Goal: Task Accomplishment & Management: Manage account settings

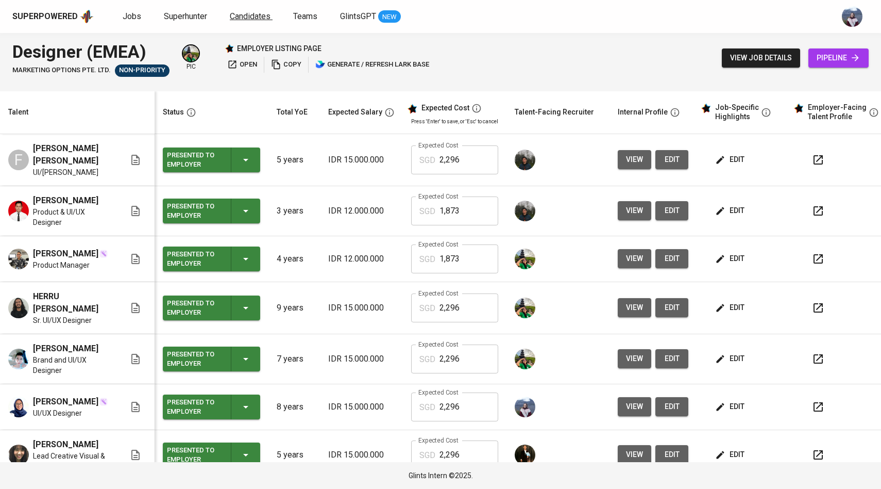
scroll to position [0, 1]
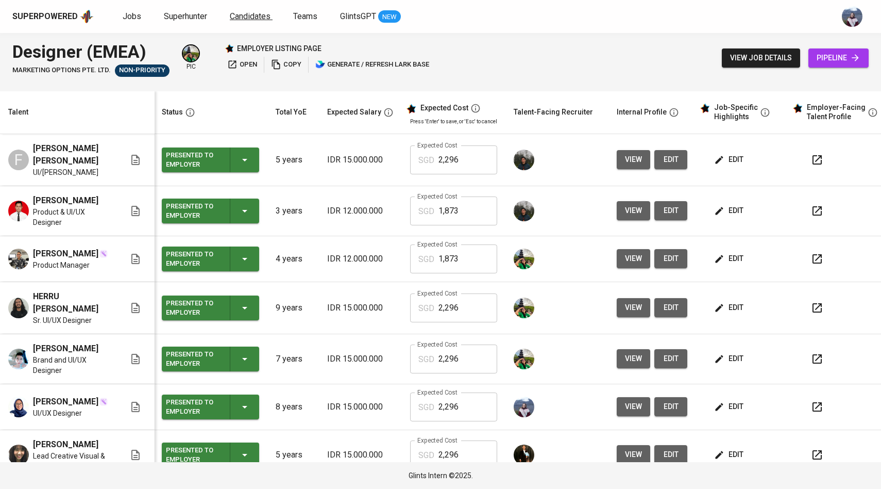
click at [254, 12] on span "Candidates" at bounding box center [250, 16] width 41 height 10
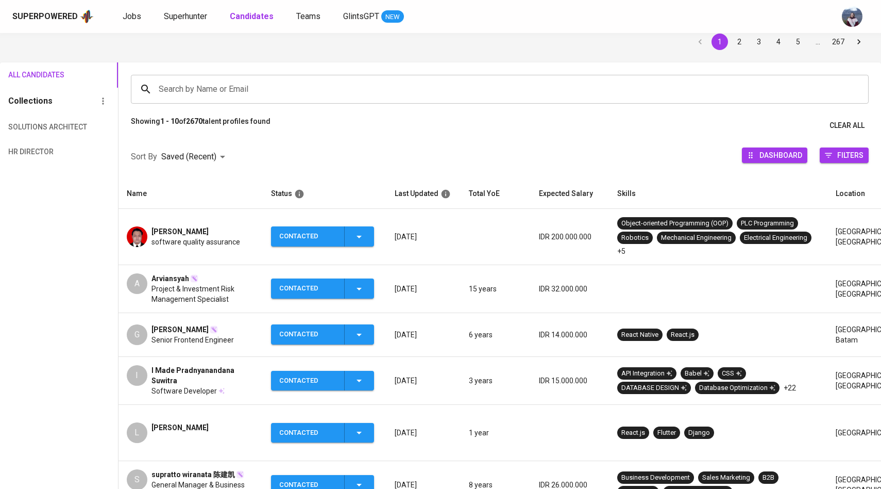
scroll to position [46, 0]
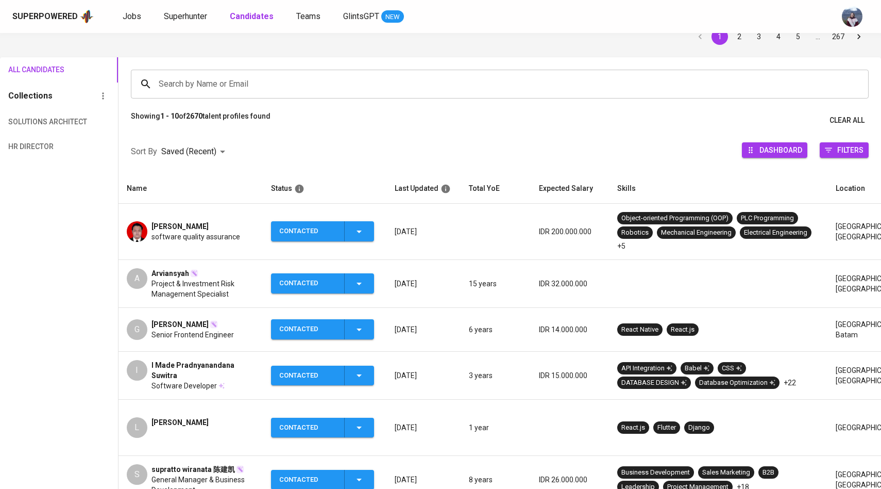
click at [142, 285] on div "A" at bounding box center [137, 278] width 21 height 21
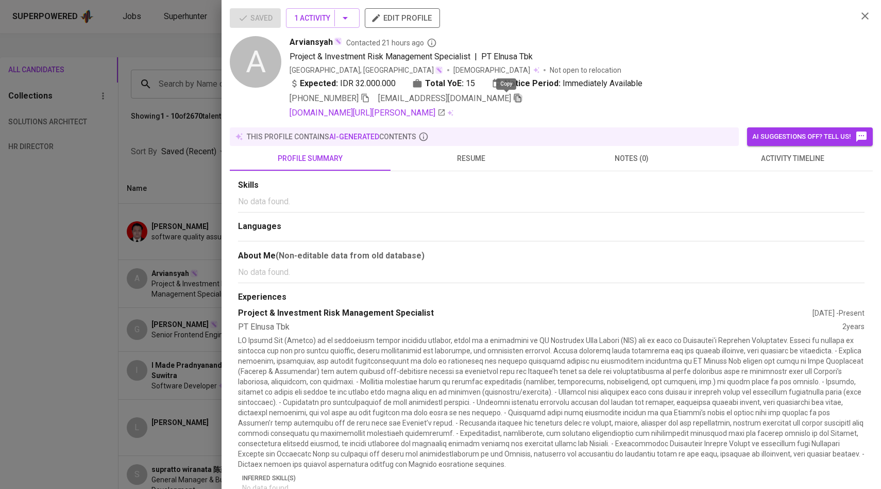
click at [513, 100] on icon "button" at bounding box center [517, 97] width 9 height 9
click at [183, 97] on div at bounding box center [440, 244] width 881 height 489
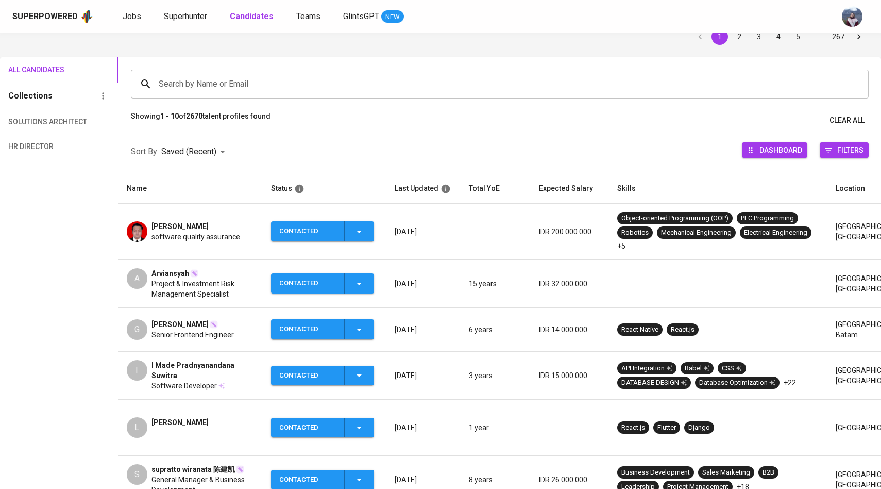
click at [131, 15] on span "Jobs" at bounding box center [132, 16] width 19 height 10
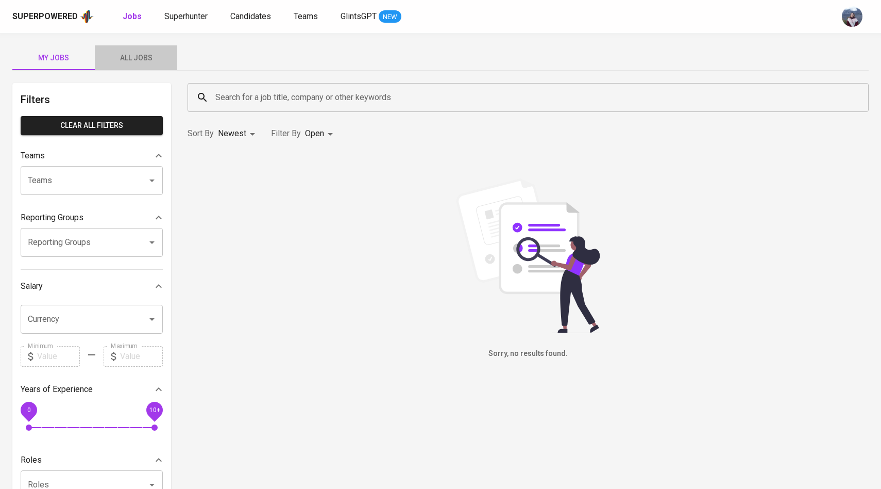
click at [136, 59] on span "All Jobs" at bounding box center [136, 58] width 70 height 13
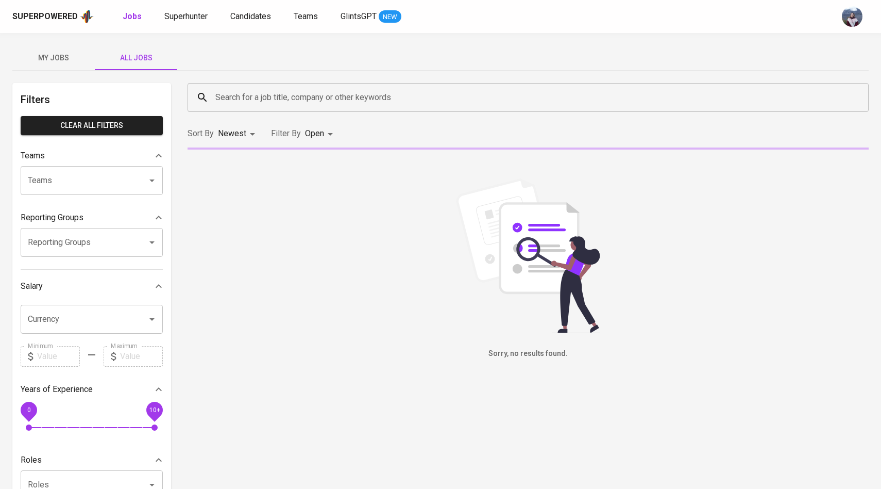
click at [273, 102] on input "Search for a job title, company or other keywords" at bounding box center [531, 98] width 636 height 20
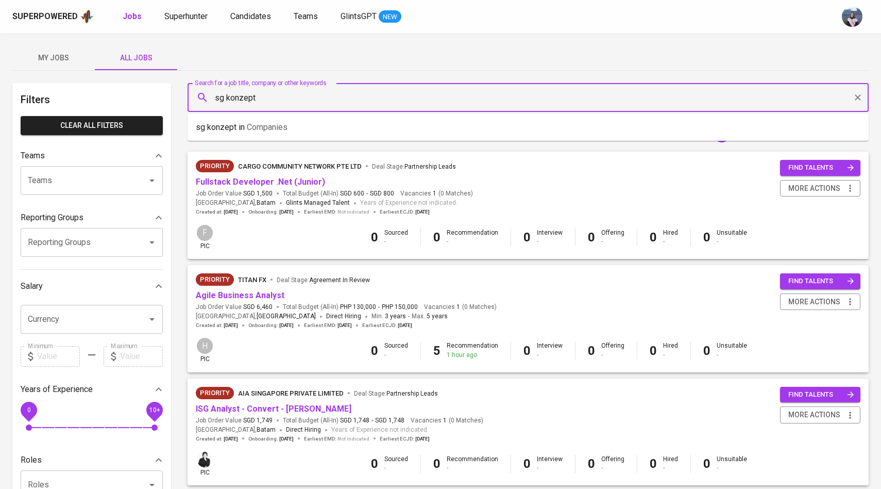
type input "sg konzept"
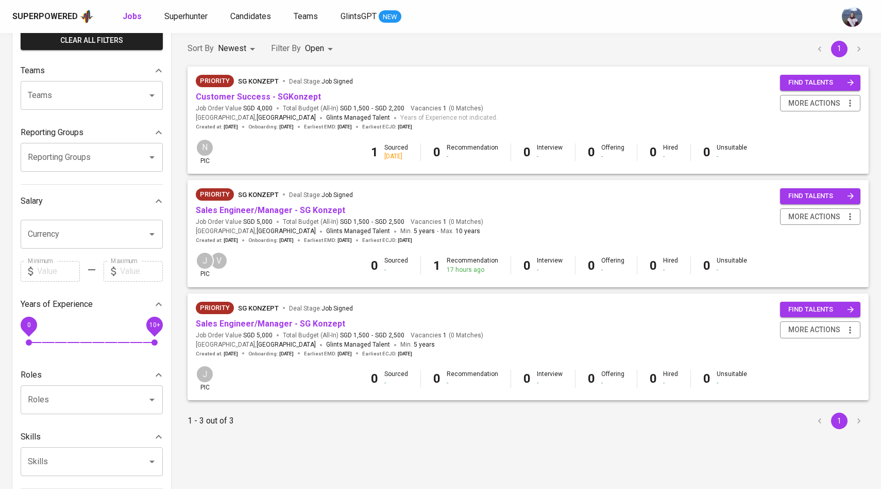
scroll to position [87, 0]
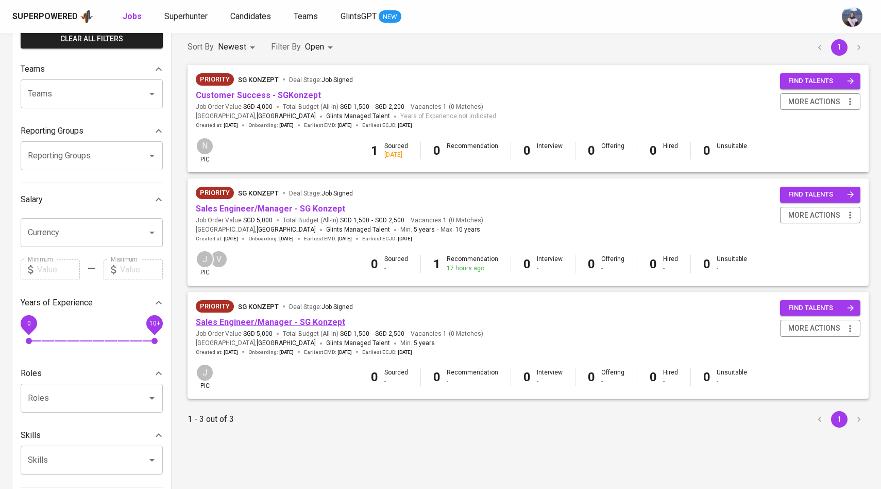
click at [270, 325] on link "Sales Engineer/Manager - SG Konzept" at bounding box center [270, 322] width 149 height 10
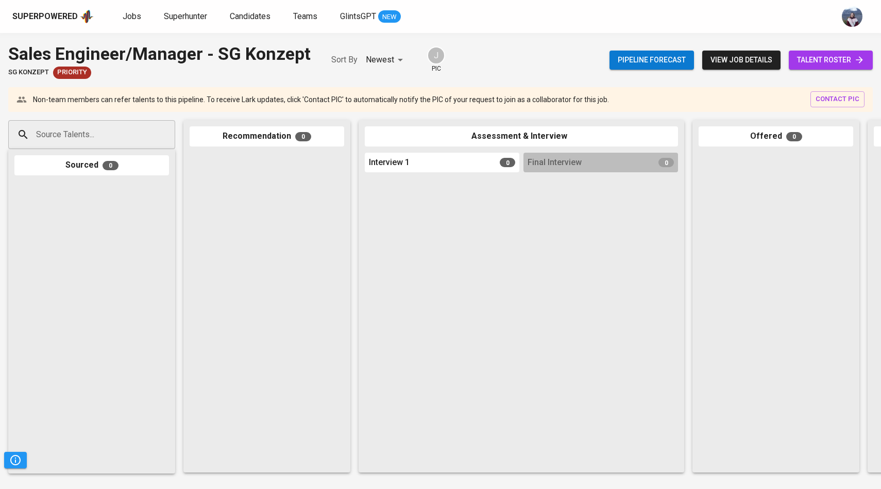
click at [55, 157] on div "Sourced 0" at bounding box center [91, 165] width 155 height 20
click at [79, 133] on input "Source Talents..." at bounding box center [88, 135] width 108 height 20
paste input "[EMAIL_ADDRESS][DOMAIN_NAME]"
type input "[EMAIL_ADDRESS][DOMAIN_NAME]"
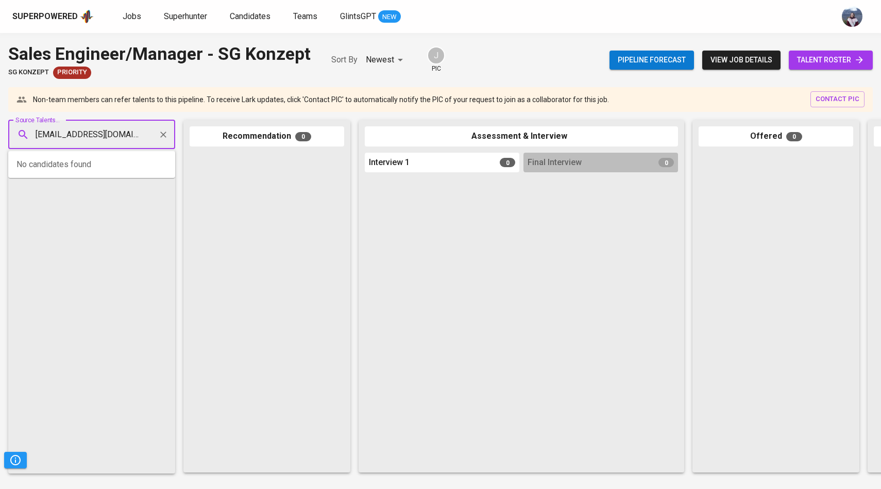
scroll to position [0, 15]
click at [98, 162] on div "Arviansyah" at bounding box center [114, 163] width 142 height 10
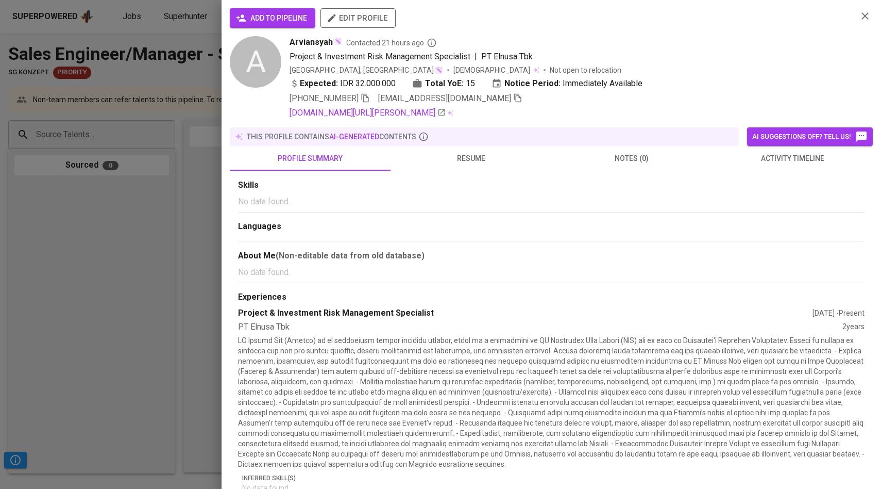
scroll to position [0, 0]
click at [274, 18] on span "add to pipeline" at bounding box center [272, 18] width 69 height 13
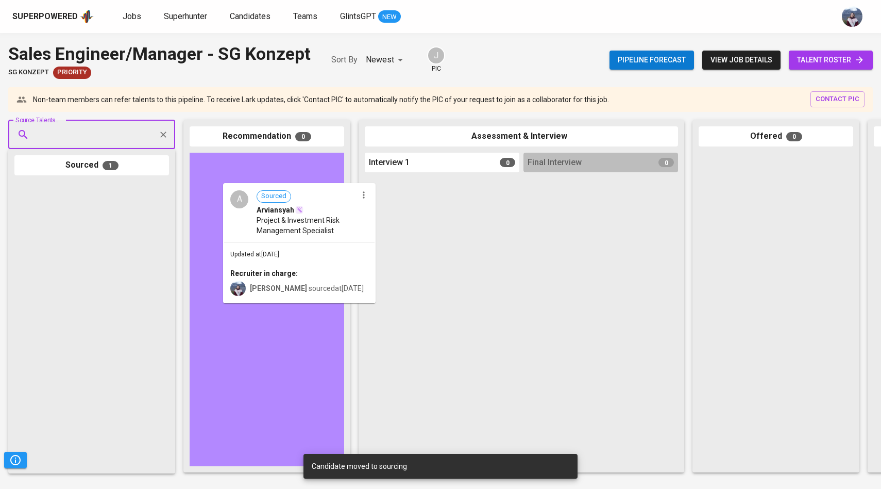
drag, startPoint x: 63, startPoint y: 276, endPoint x: 270, endPoint y: 276, distance: 207.2
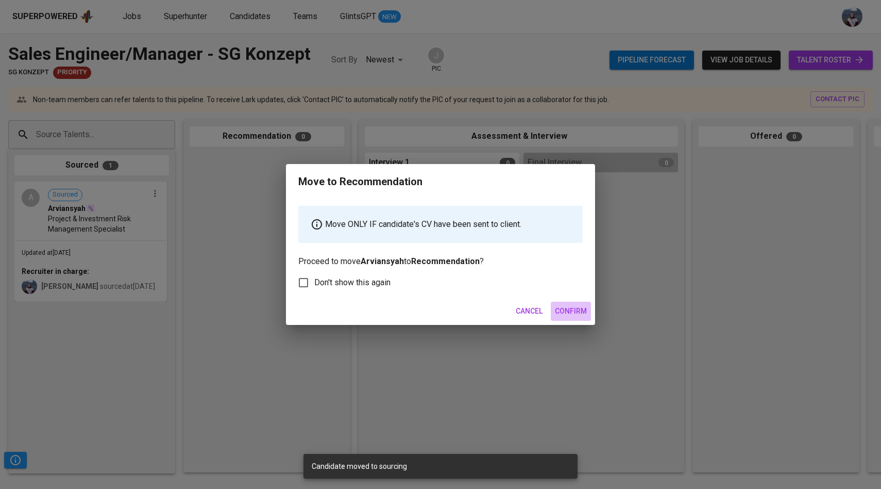
click at [572, 303] on button "Confirm" at bounding box center [571, 311] width 40 height 19
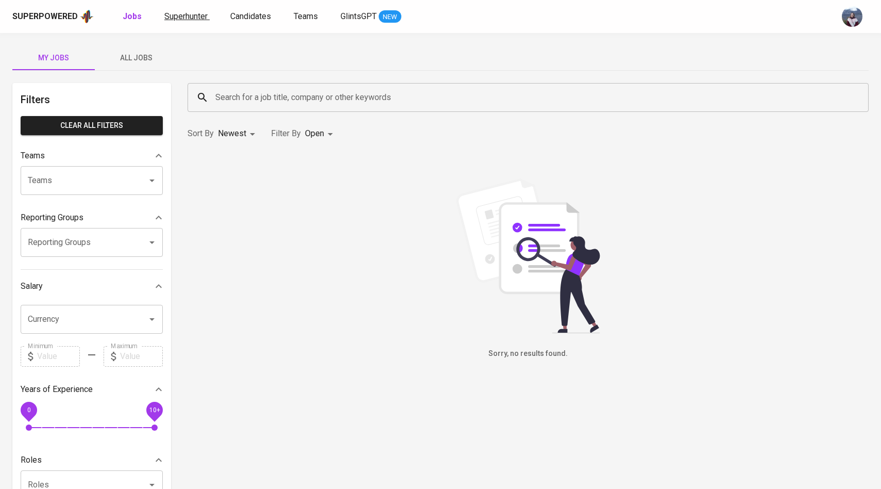
click at [175, 17] on span "Superhunter" at bounding box center [185, 16] width 43 height 10
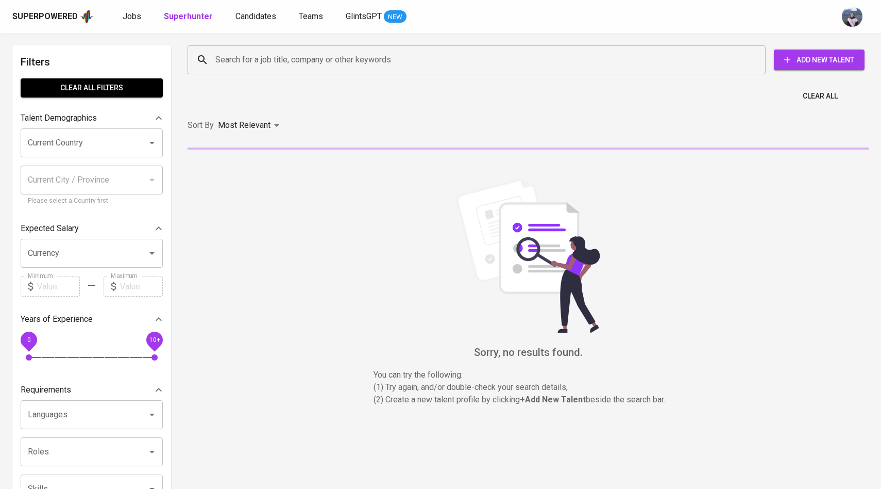
click at [236, 60] on input "Search for a job title, company or other keywords" at bounding box center [479, 60] width 533 height 20
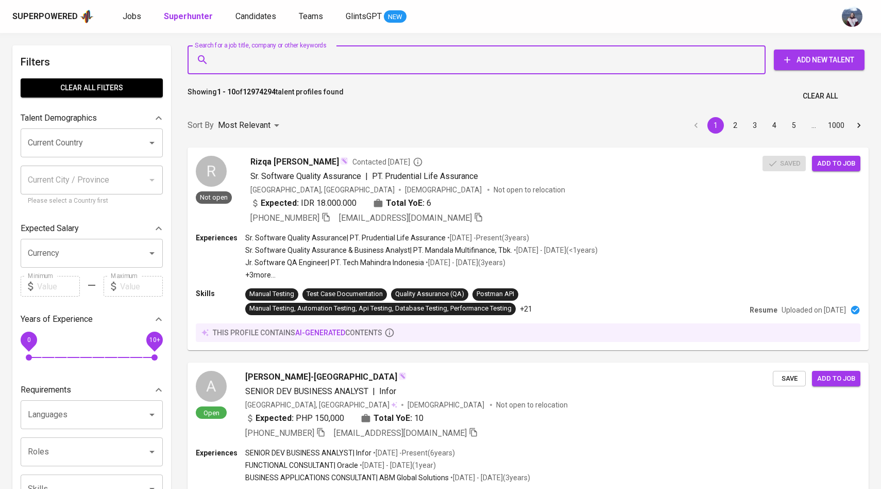
paste input "[EMAIL_ADDRESS][PERSON_NAME][DOMAIN_NAME]"
type input "[EMAIL_ADDRESS][PERSON_NAME][DOMAIN_NAME]"
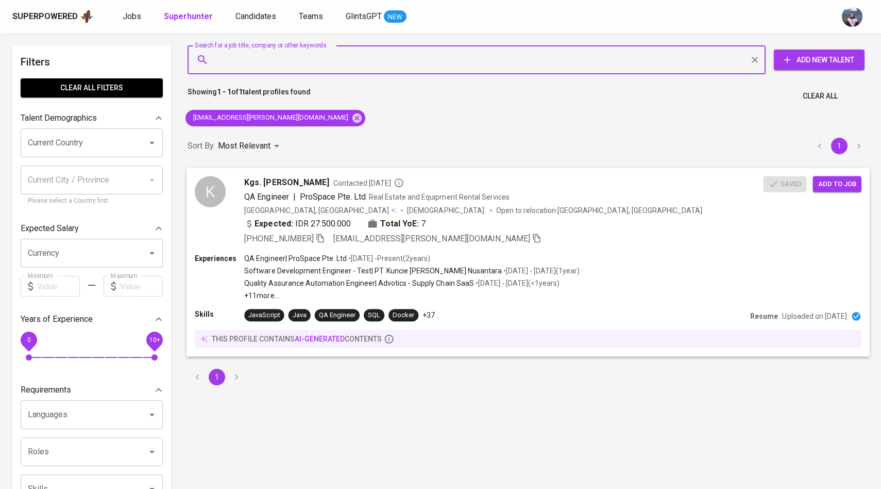
click at [215, 190] on div "K" at bounding box center [210, 191] width 31 height 31
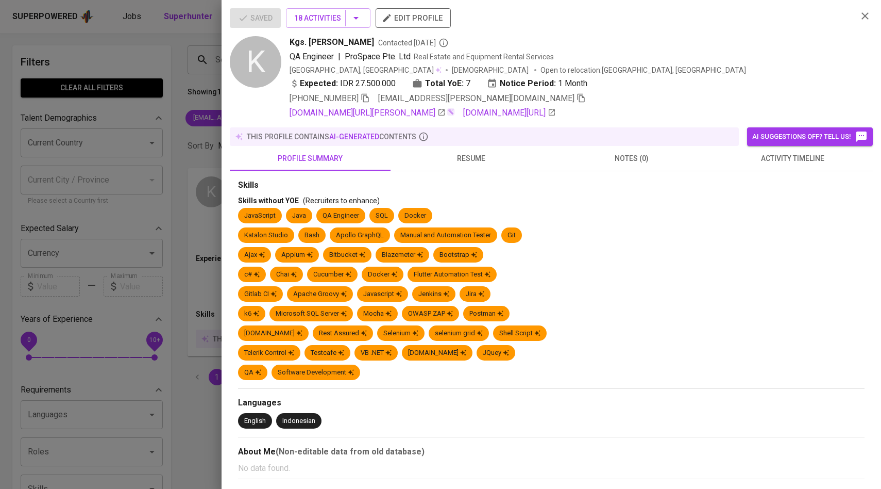
click at [767, 163] on span "activity timeline" at bounding box center [792, 158] width 148 height 13
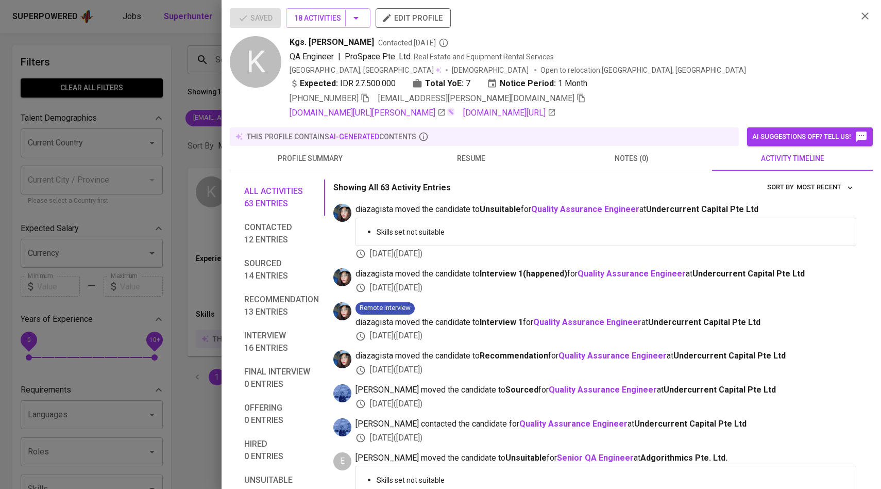
click at [475, 158] on span "resume" at bounding box center [471, 158] width 148 height 13
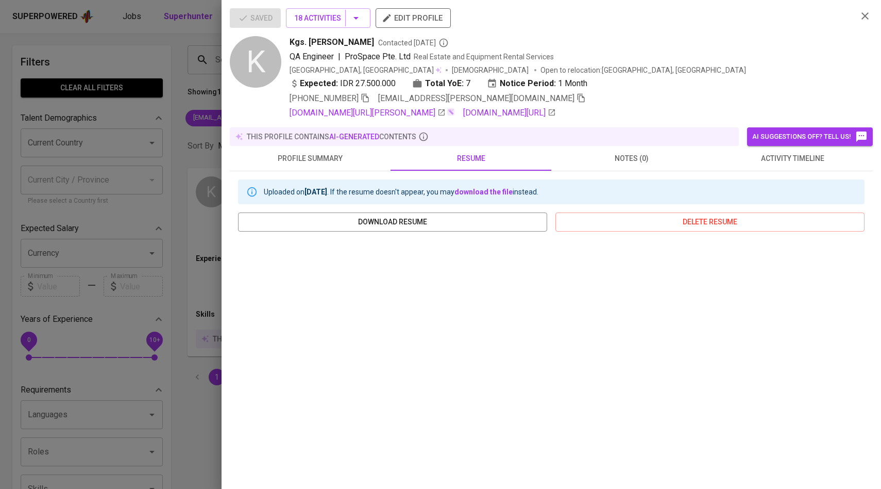
click at [180, 113] on div at bounding box center [440, 244] width 881 height 489
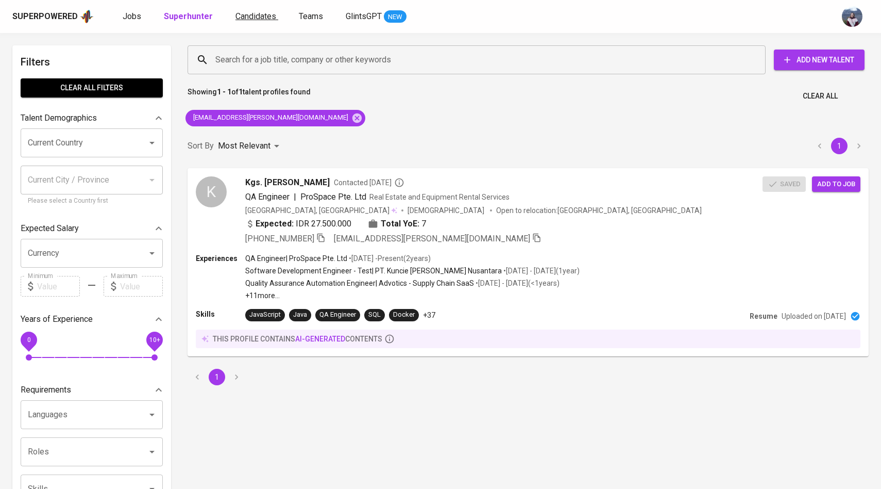
click at [253, 21] on span "Candidates" at bounding box center [256, 16] width 41 height 10
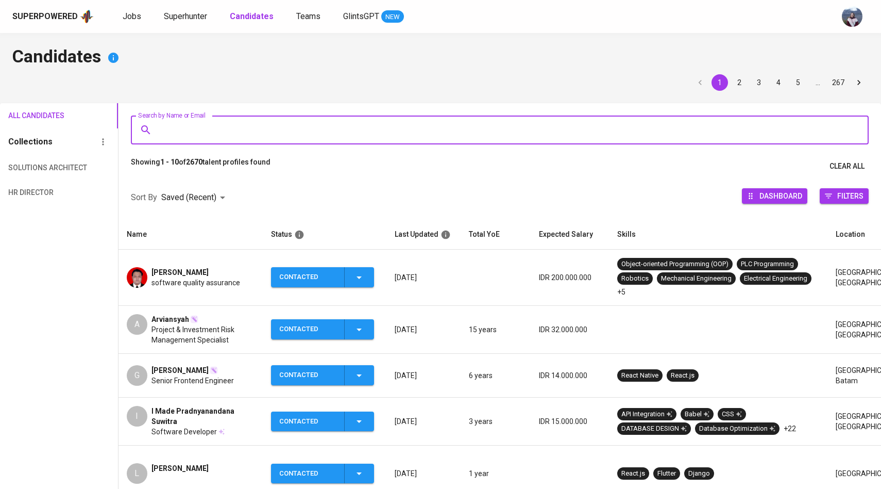
click at [282, 122] on input "Search by Name or Email" at bounding box center [502, 130] width 693 height 20
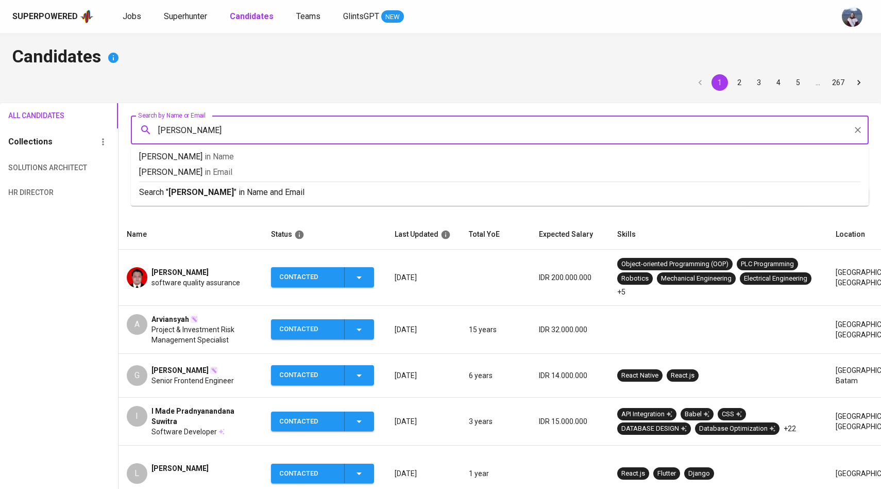
type input "[PERSON_NAME]"
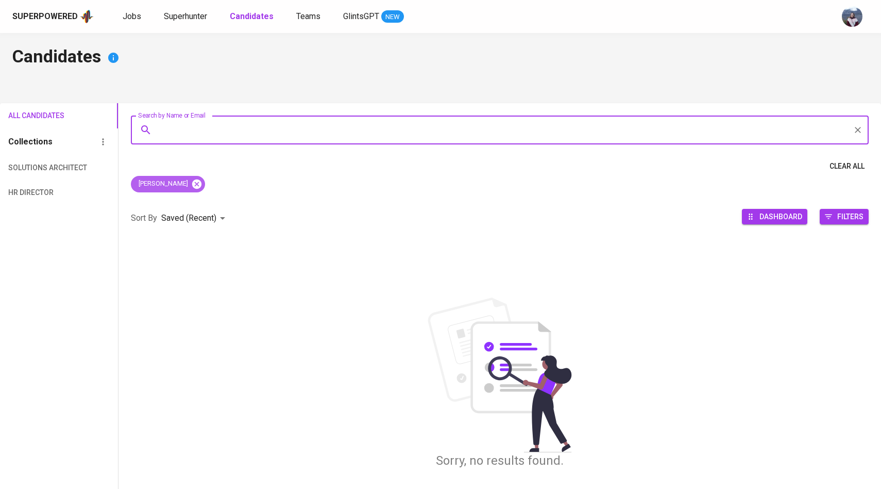
click at [191, 179] on icon at bounding box center [196, 183] width 11 height 11
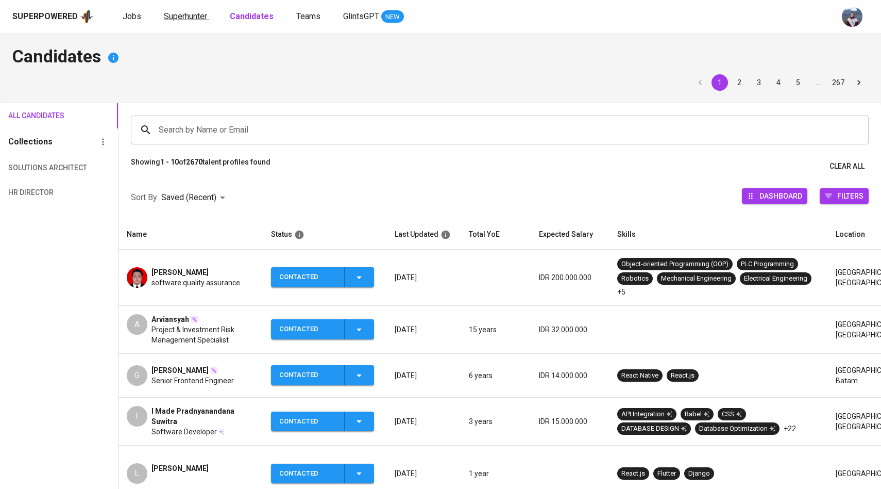
click at [194, 18] on span "Superhunter" at bounding box center [185, 16] width 43 height 10
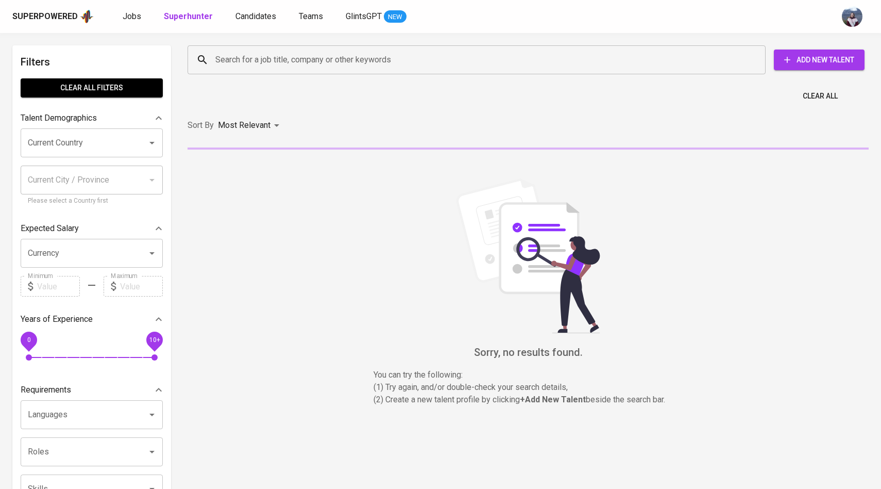
click at [252, 55] on input "Search for a job title, company or other keywords" at bounding box center [479, 60] width 533 height 20
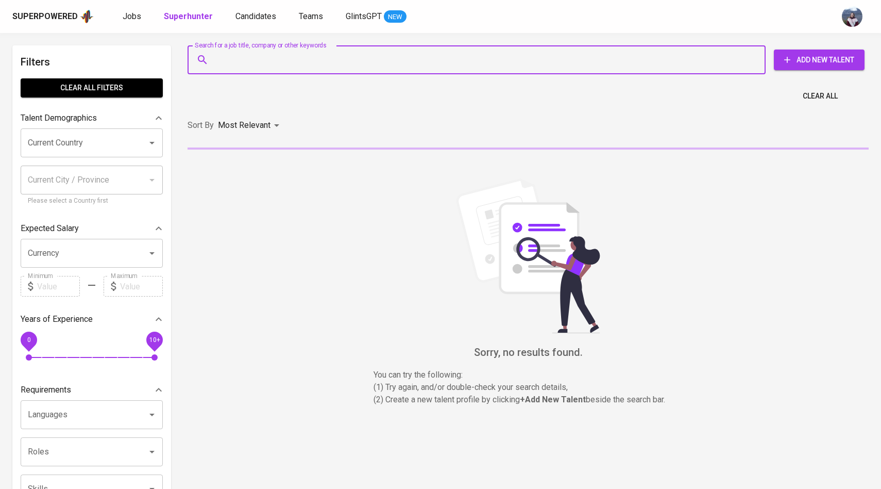
paste input "[EMAIL_ADDRESS][DOMAIN_NAME]"
type input "[EMAIL_ADDRESS][DOMAIN_NAME]"
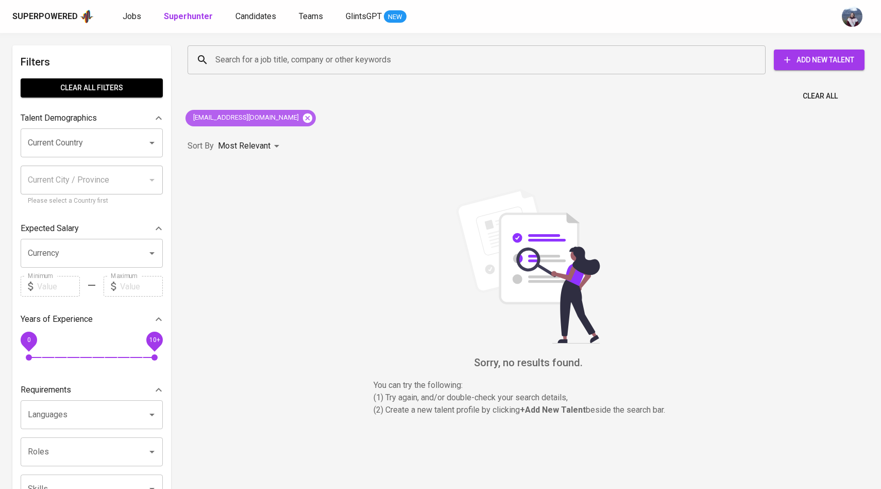
click at [303, 118] on icon at bounding box center [307, 117] width 9 height 9
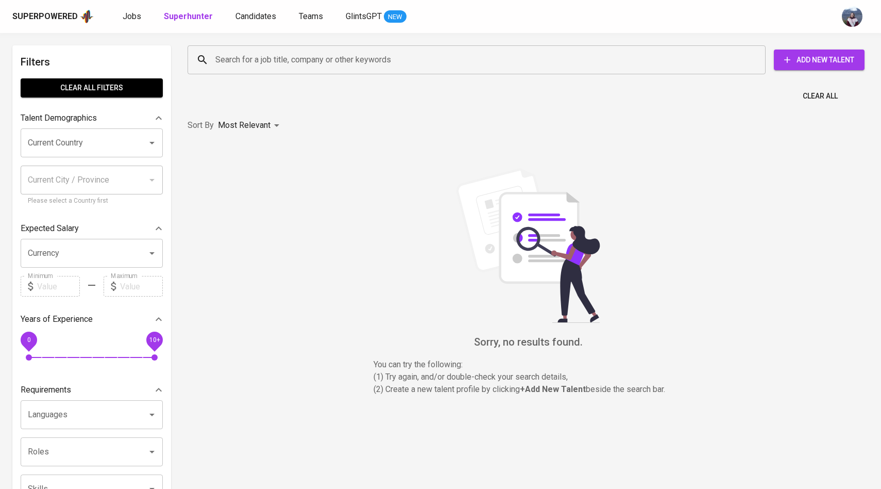
click at [300, 60] on input "Search for a job title, company or other keywords" at bounding box center [479, 60] width 533 height 20
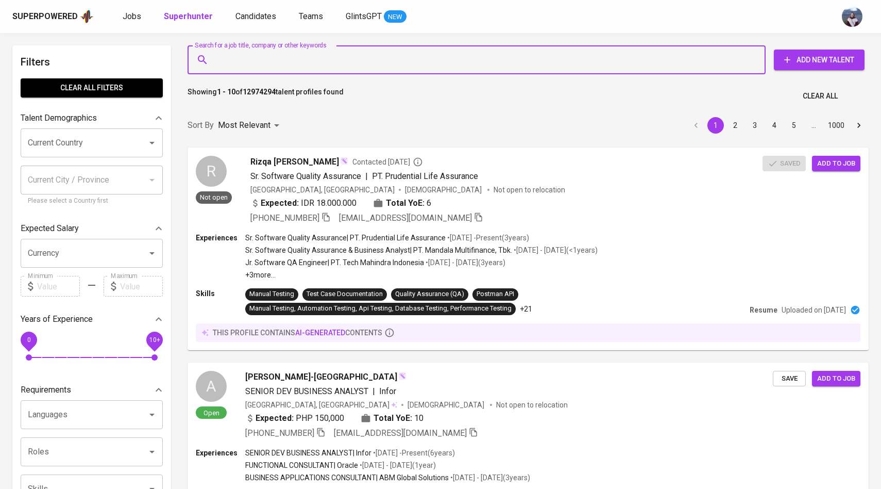
paste input "[EMAIL_ADDRESS][DOMAIN_NAME]"
type input "[EMAIL_ADDRESS][DOMAIN_NAME]"
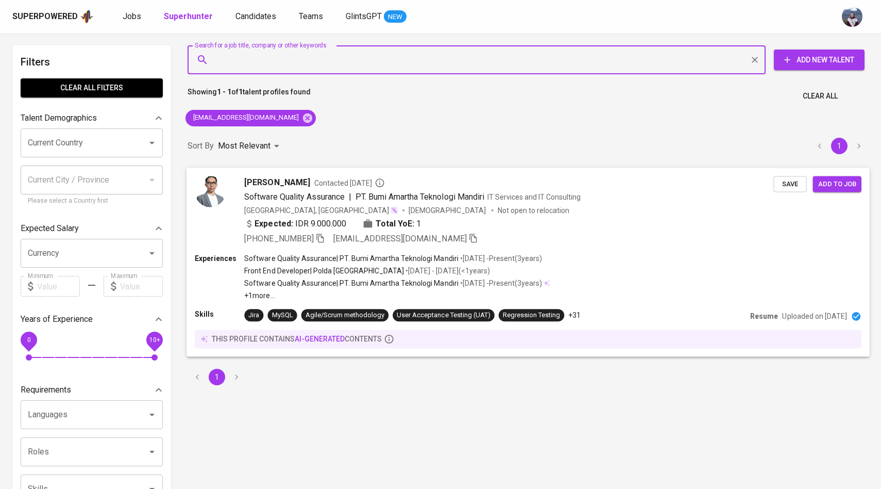
click at [231, 196] on div "[PERSON_NAME] Contacted [DATE] Software Quality Assurance | PT. Bumi Amartha Te…" at bounding box center [484, 210] width 579 height 69
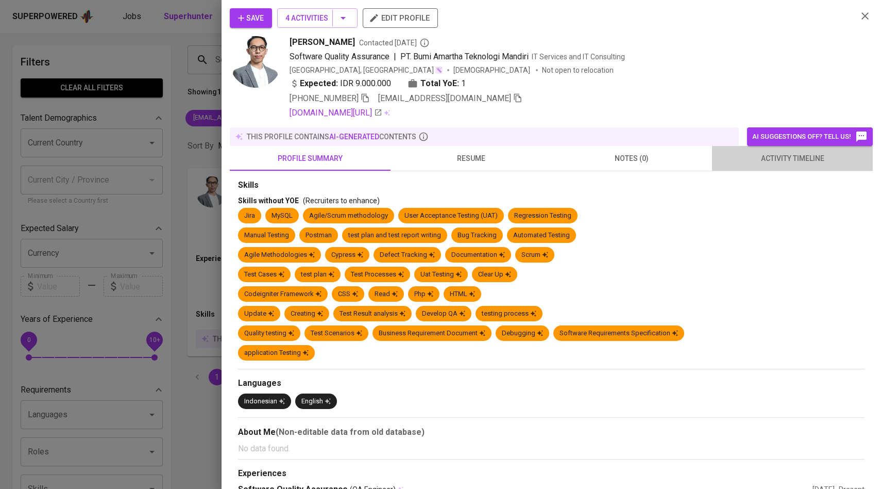
click at [803, 159] on span "activity timeline" at bounding box center [792, 158] width 148 height 13
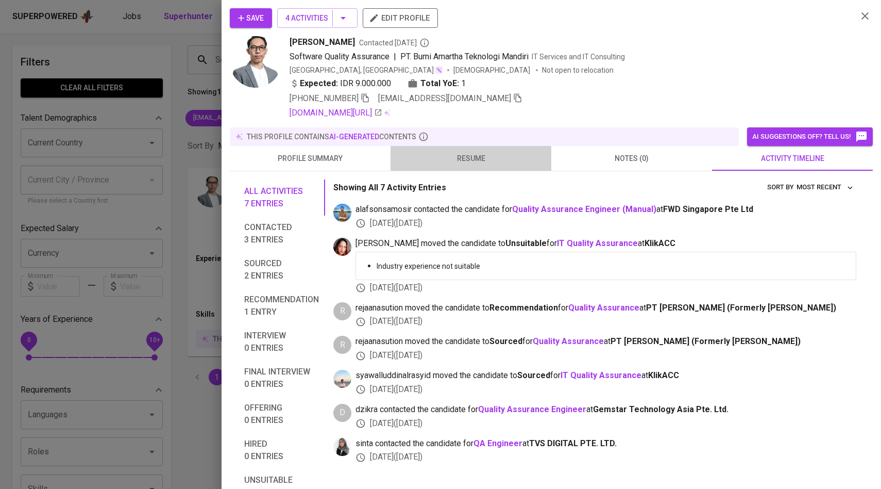
click at [469, 165] on button "resume" at bounding box center [471, 158] width 161 height 25
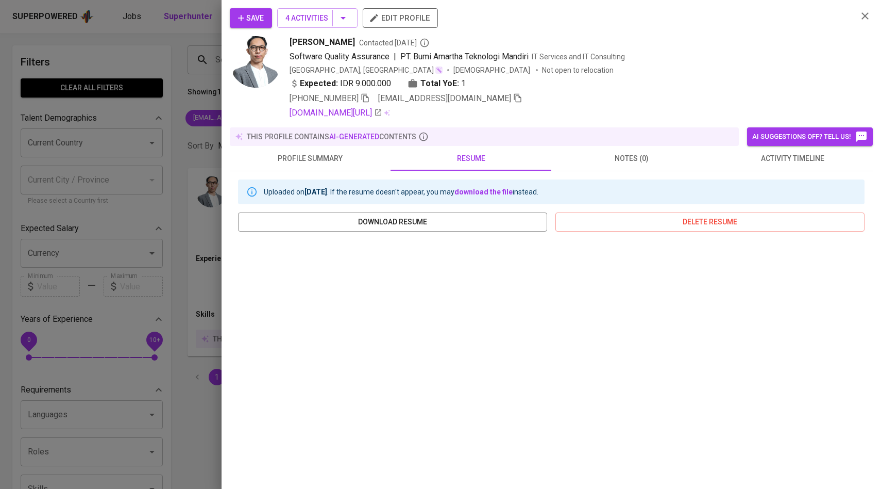
scroll to position [76, 0]
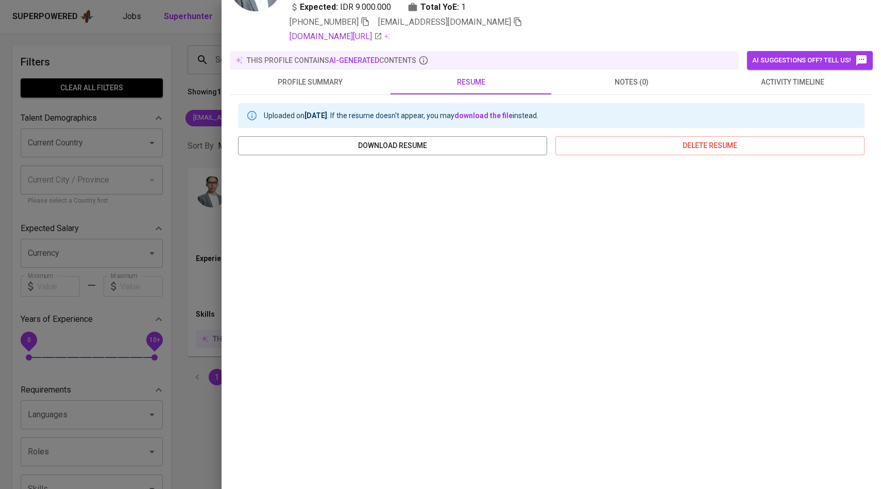
click at [181, 271] on div at bounding box center [440, 244] width 881 height 489
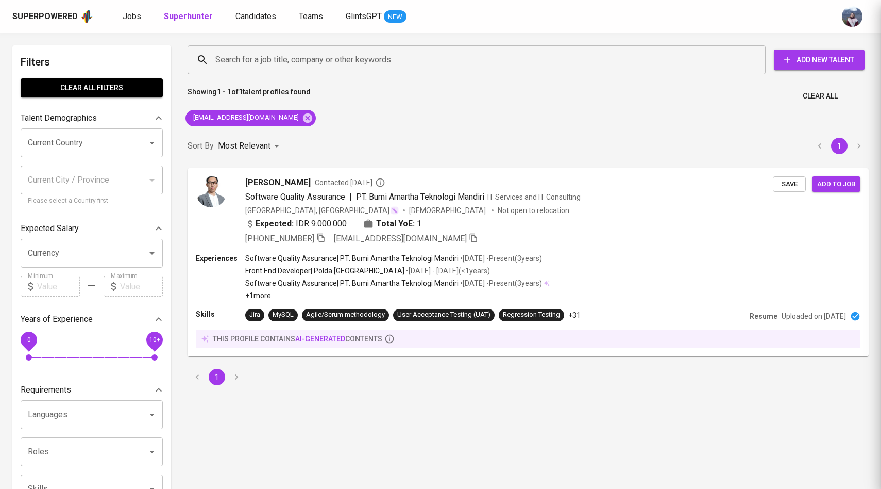
scroll to position [0, 0]
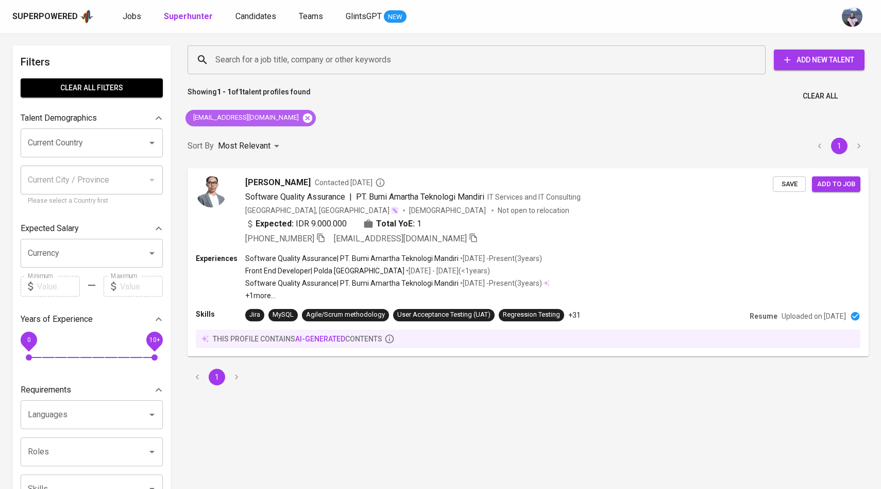
click at [303, 120] on icon at bounding box center [307, 117] width 9 height 9
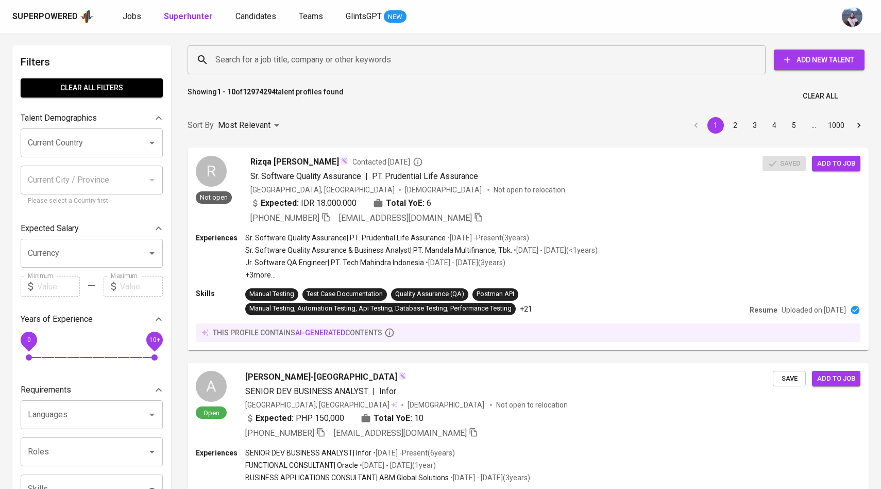
click at [315, 54] on input "Search for a job title, company or other keywords" at bounding box center [479, 60] width 533 height 20
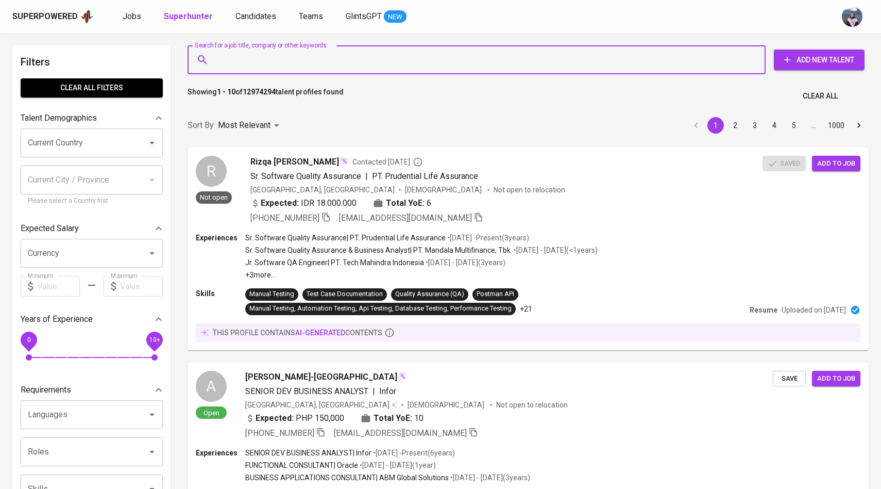
paste input "[EMAIL_ADDRESS][DOMAIN_NAME]"
type input "[EMAIL_ADDRESS][DOMAIN_NAME]"
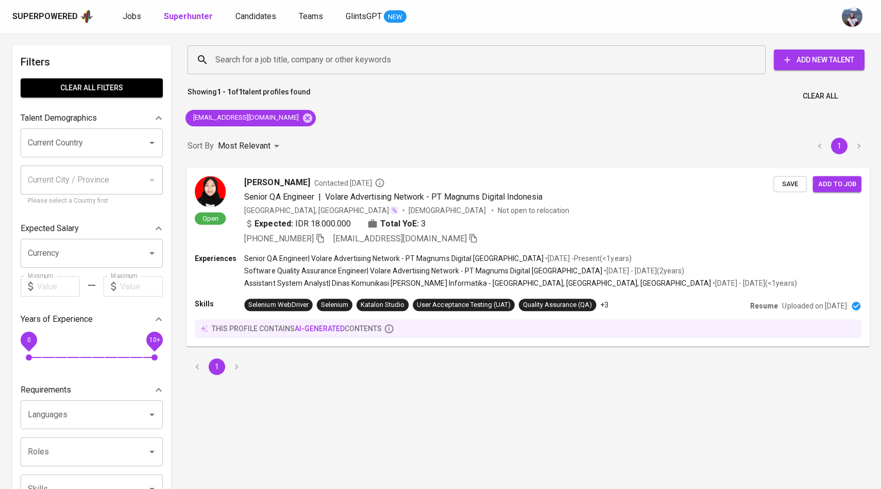
click at [217, 199] on img at bounding box center [210, 191] width 31 height 31
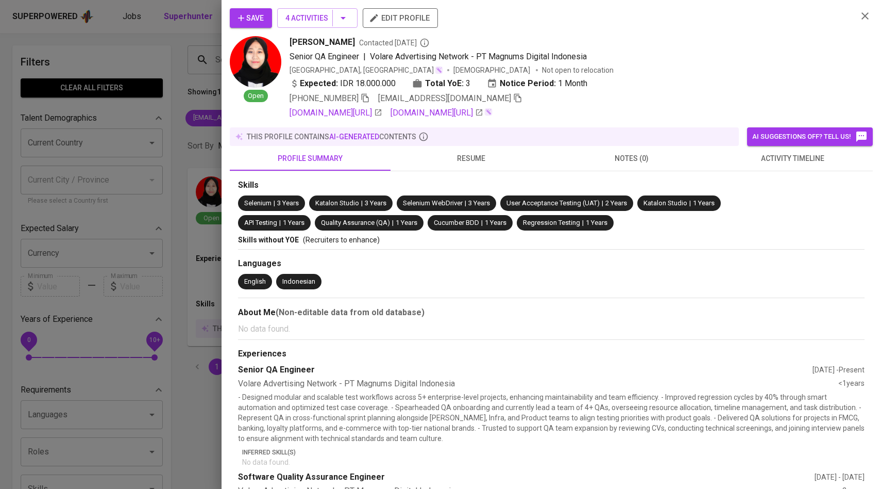
click at [793, 163] on span "activity timeline" at bounding box center [792, 158] width 148 height 13
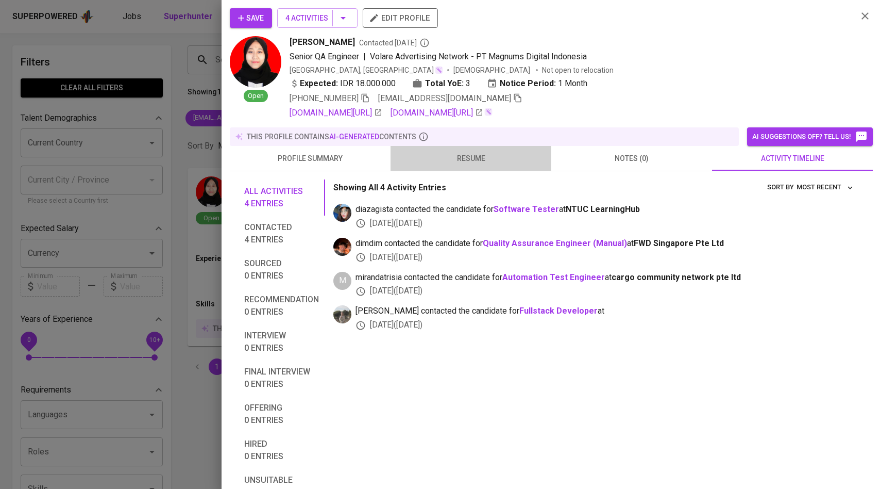
click at [463, 160] on span "resume" at bounding box center [471, 158] width 148 height 13
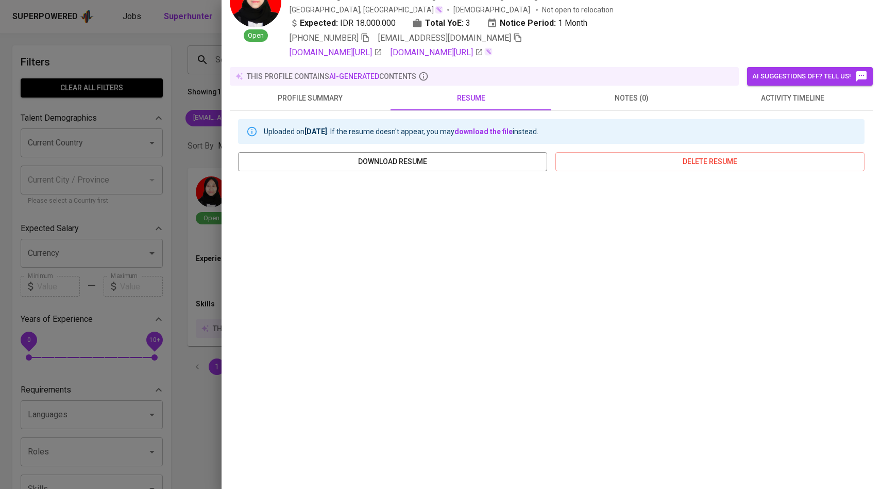
scroll to position [76, 0]
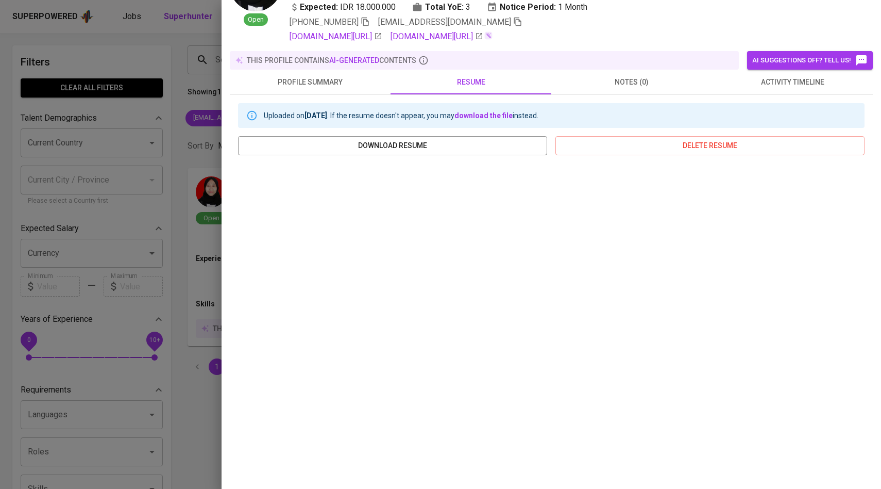
click at [773, 88] on button "activity timeline" at bounding box center [792, 82] width 161 height 25
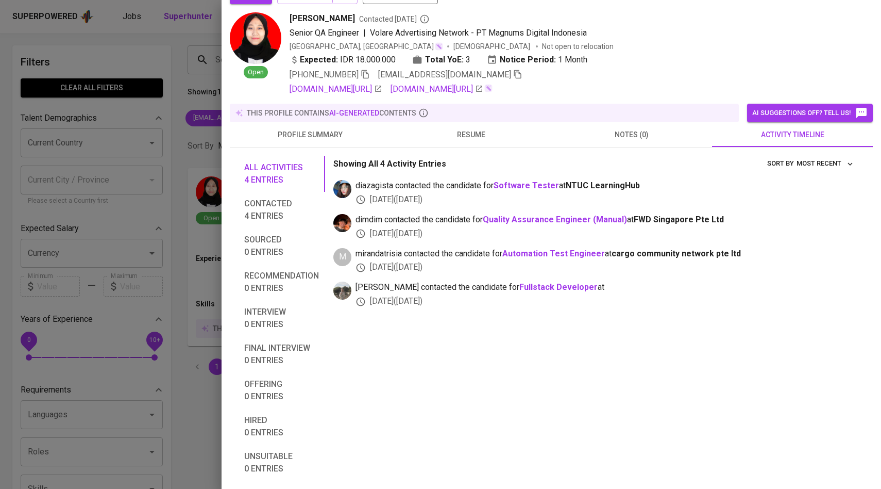
scroll to position [24, 0]
click at [481, 132] on span "resume" at bounding box center [471, 134] width 148 height 13
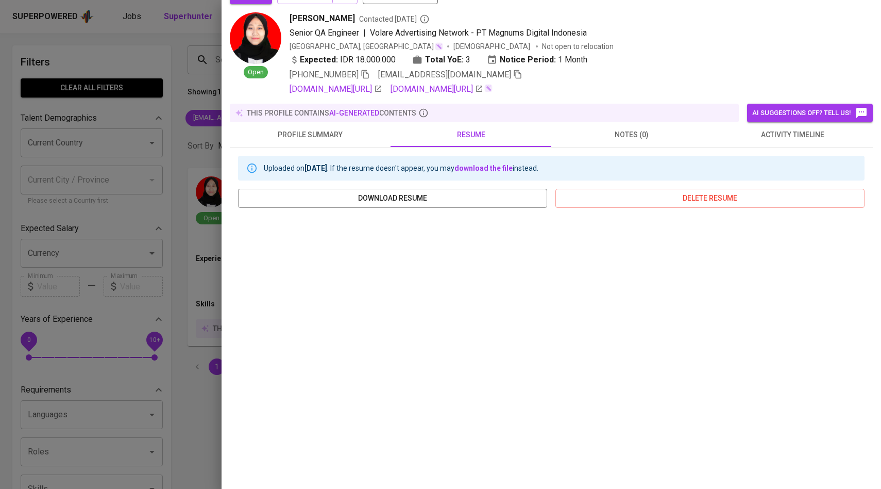
scroll to position [76, 0]
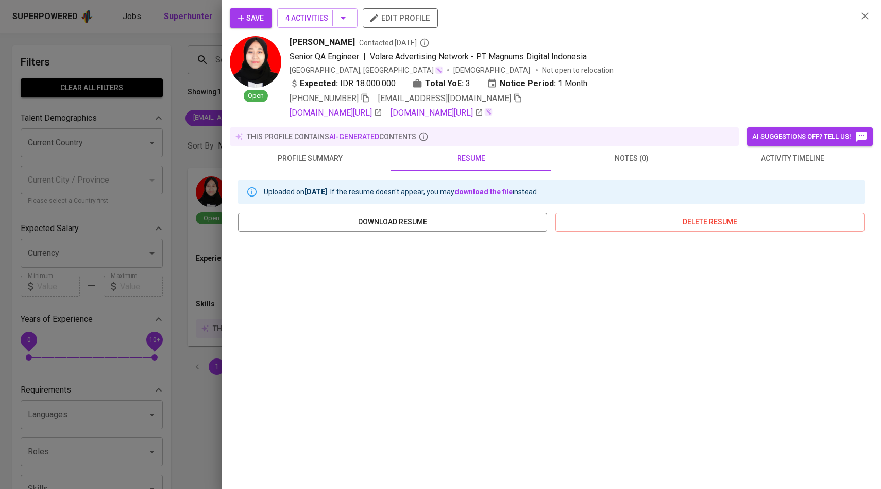
click at [149, 194] on div at bounding box center [440, 244] width 881 height 489
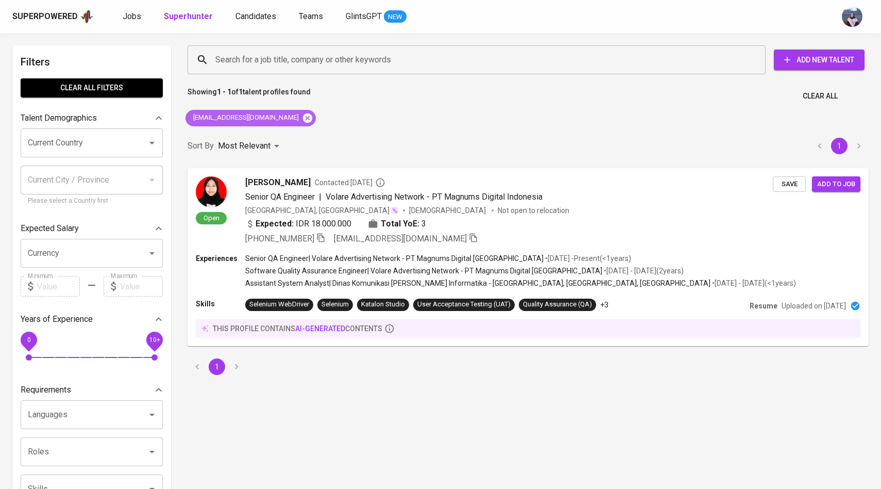
click at [302, 119] on icon at bounding box center [307, 117] width 11 height 11
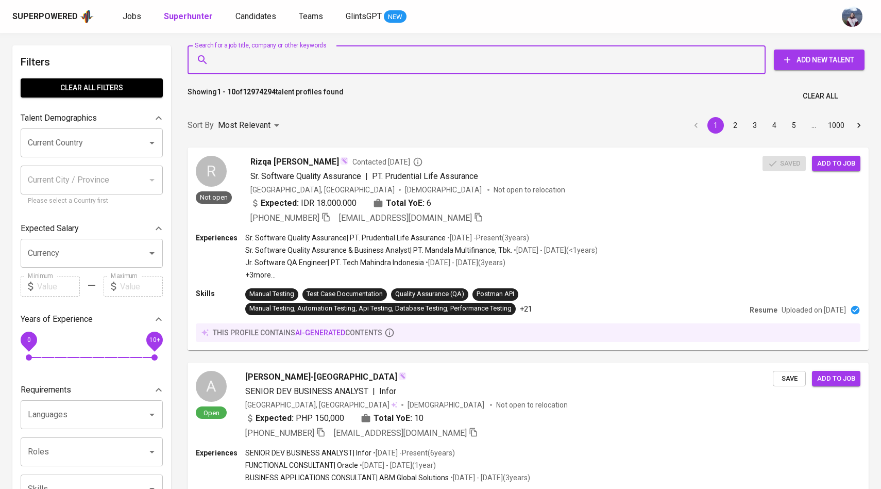
click at [339, 55] on input "Search for a job title, company or other keywords" at bounding box center [479, 60] width 533 height 20
paste input "erikwidiyantojs@gmail.com"
type input "erikwidiyantojs@gmail.com"
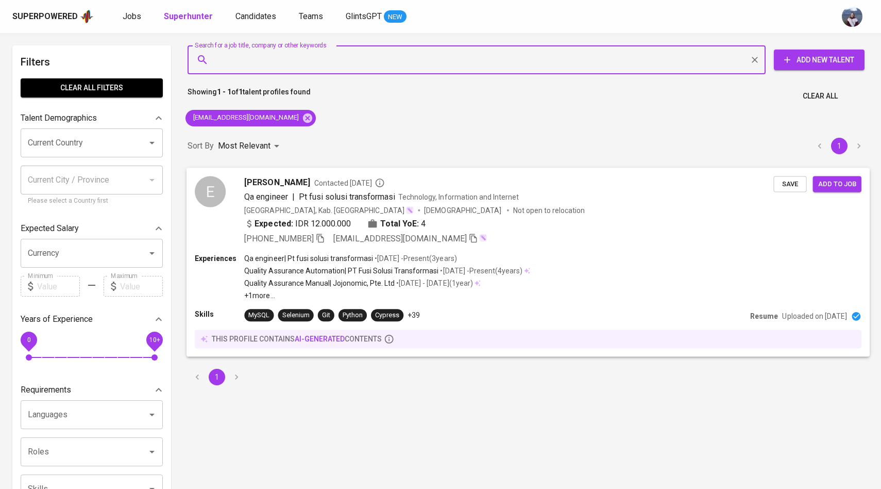
click at [223, 197] on div "E" at bounding box center [210, 191] width 31 height 31
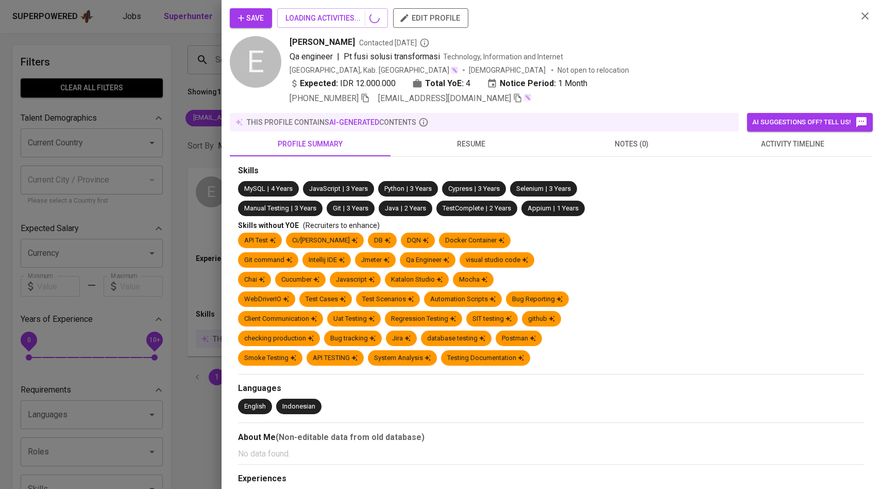
click at [772, 142] on span "activity timeline" at bounding box center [792, 144] width 148 height 13
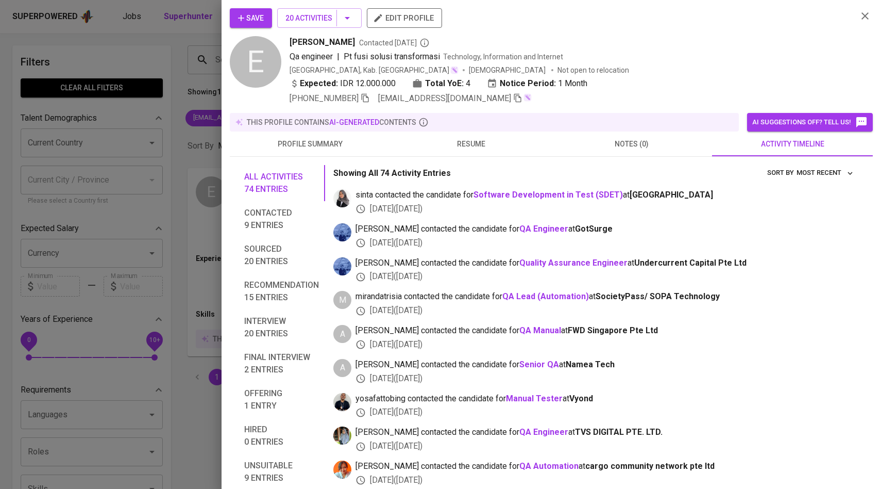
click at [126, 154] on div at bounding box center [440, 244] width 881 height 489
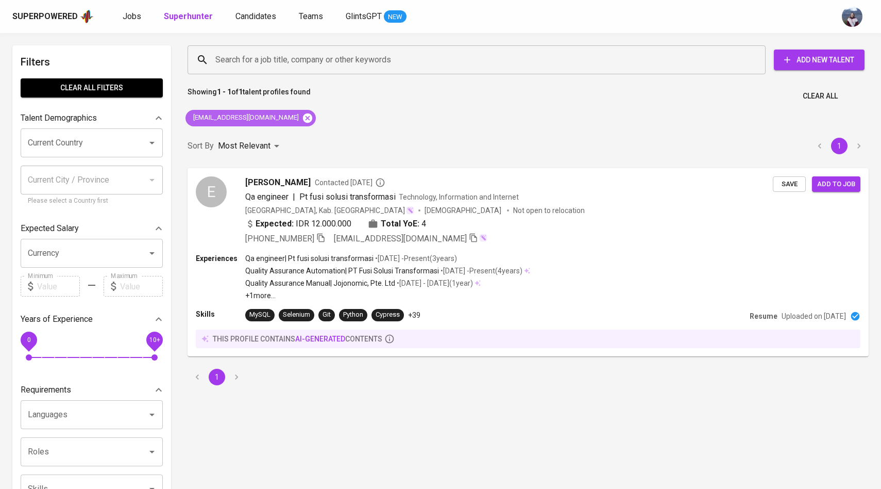
click at [303, 119] on icon at bounding box center [307, 117] width 9 height 9
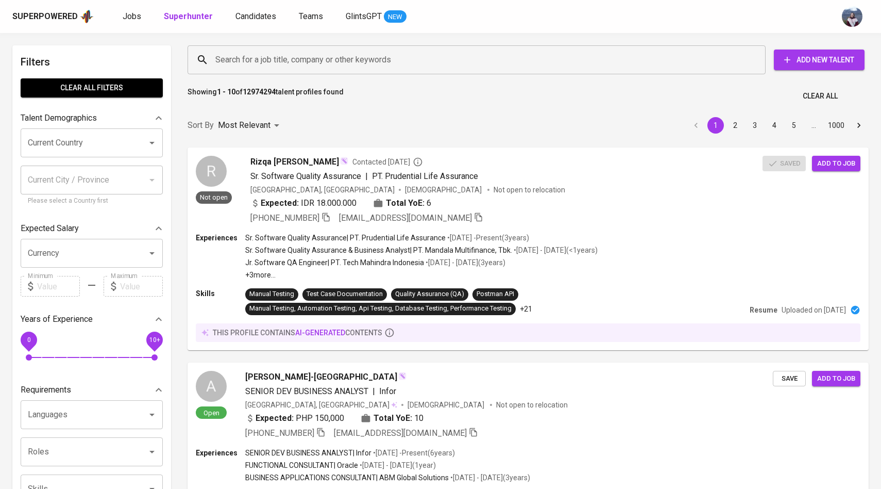
click at [312, 55] on input "Search for a job title, company or other keywords" at bounding box center [479, 60] width 533 height 20
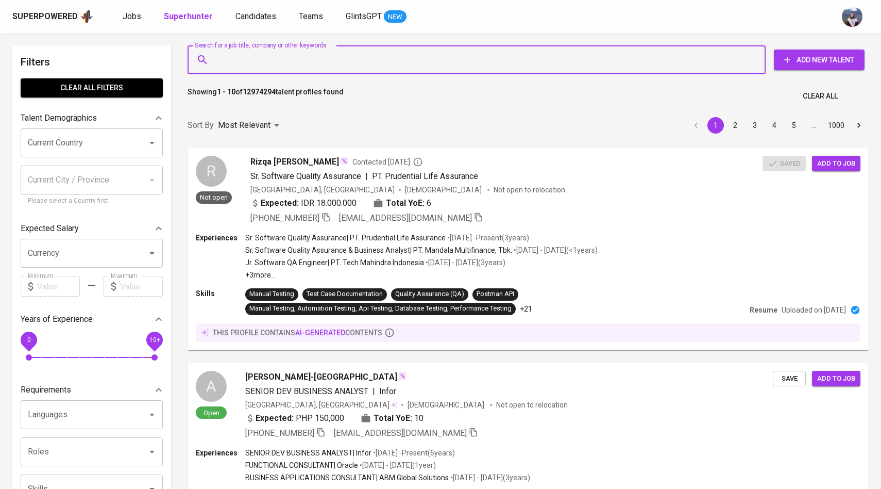
paste input "farhan.nugraha2408@gmail.com"
type input "farhan.nugraha2408@gmail.com"
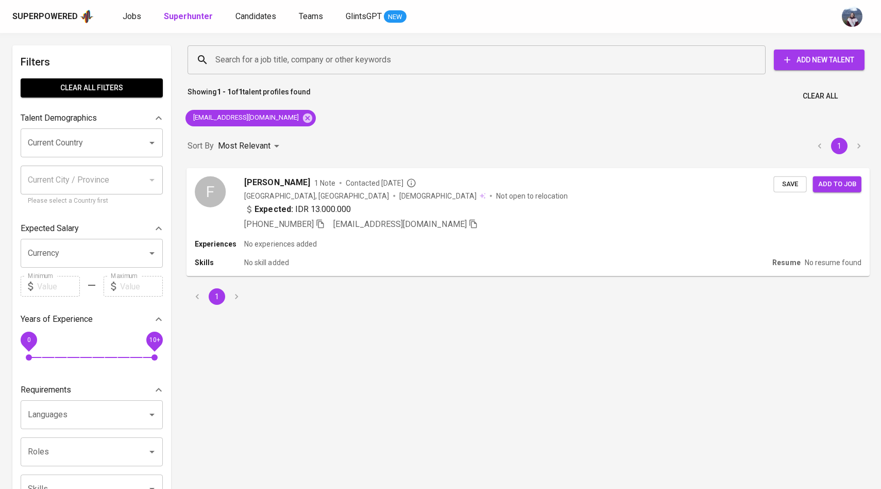
click at [229, 186] on div "F Farhan Nugraha Aliv 1 Note Contacted 6 months ago Indonesia, Jakarta Pusat Ma…" at bounding box center [484, 203] width 579 height 54
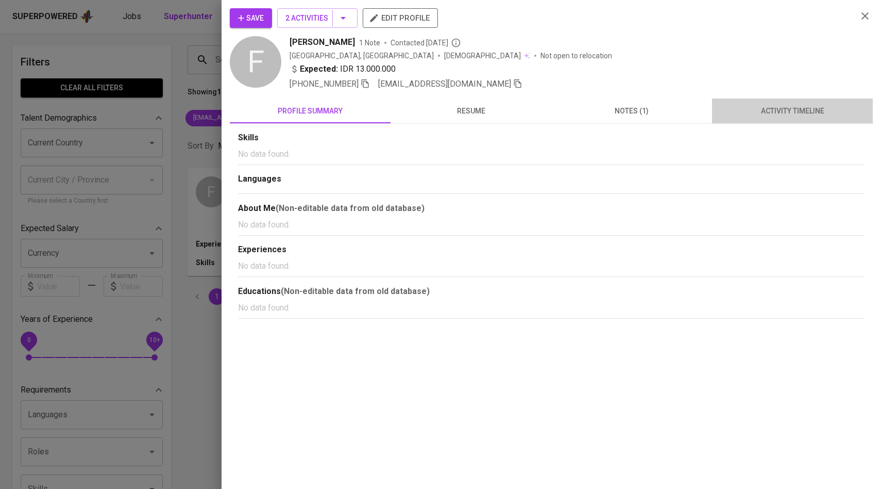
click at [782, 114] on span "activity timeline" at bounding box center [792, 111] width 148 height 13
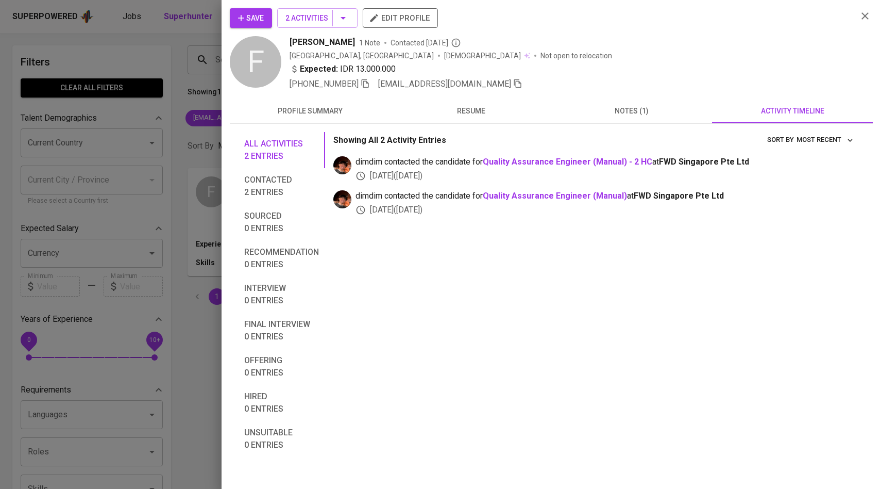
click at [499, 94] on div "Save 2 Activities edit profile F Farhan Nugraha Aliv 1 Note Contacted 6 months …" at bounding box center [551, 232] width 643 height 448
click at [479, 104] on button "resume" at bounding box center [471, 110] width 161 height 25
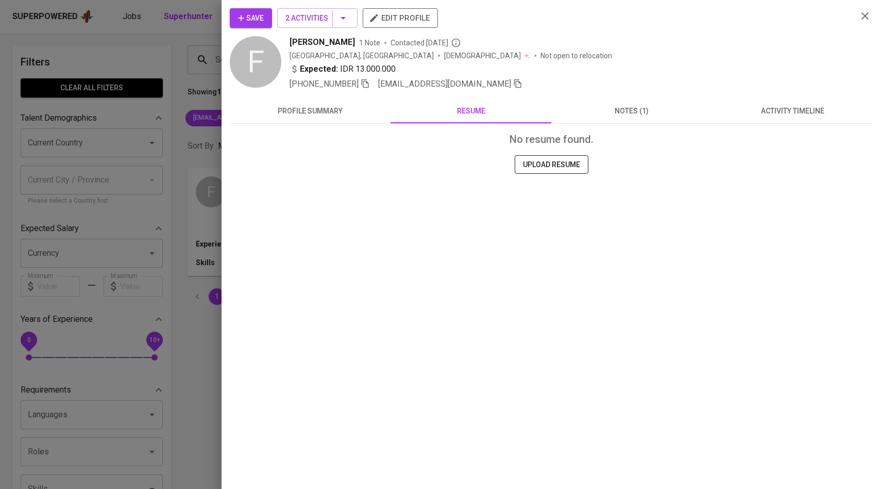
click at [191, 226] on div at bounding box center [440, 244] width 881 height 489
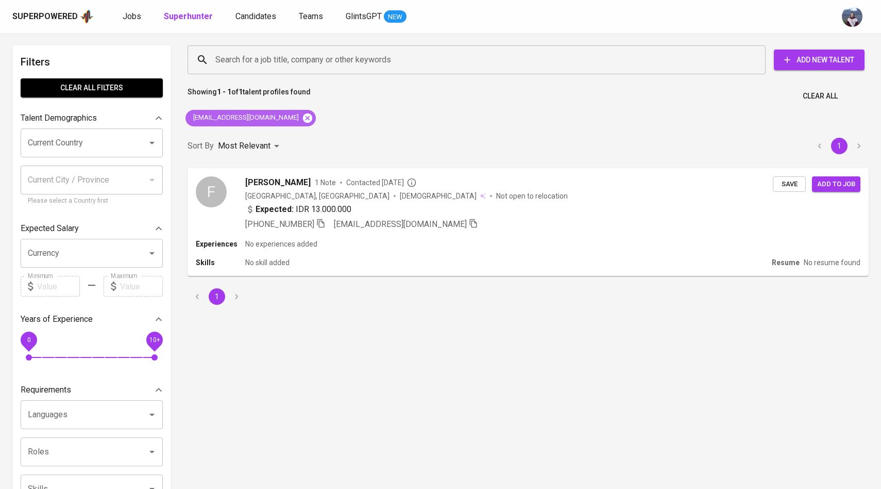
click at [302, 116] on icon at bounding box center [307, 117] width 11 height 11
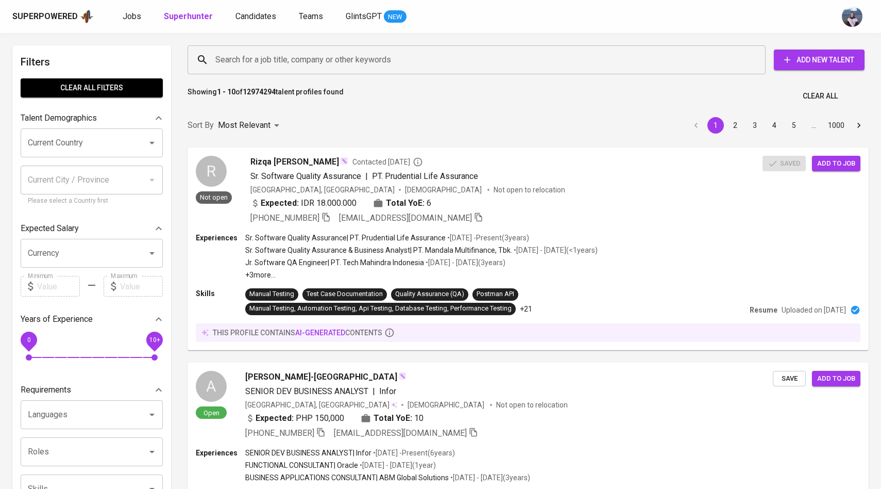
click at [338, 63] on input "Search for a job title, company or other keywords" at bounding box center [479, 60] width 533 height 20
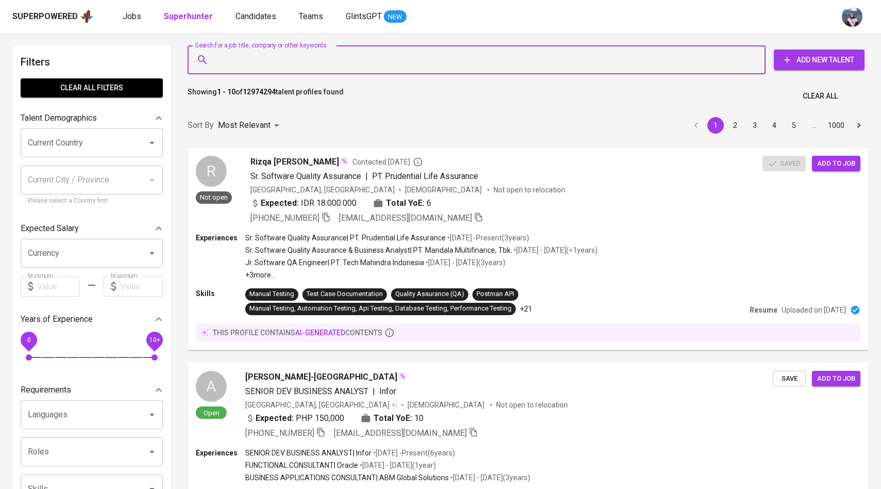
paste input "kevinpardamaian@gmail.com"
type input "kevinpardamaian@gmail.com"
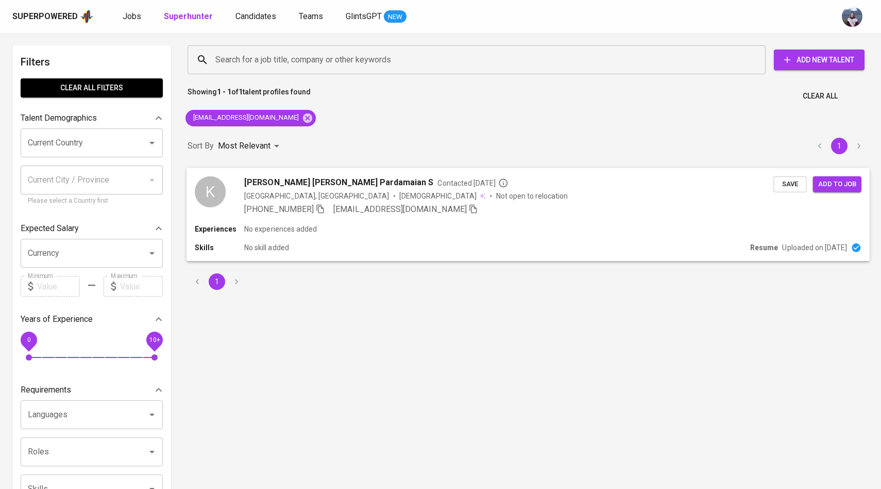
click at [223, 189] on div "K" at bounding box center [210, 191] width 31 height 31
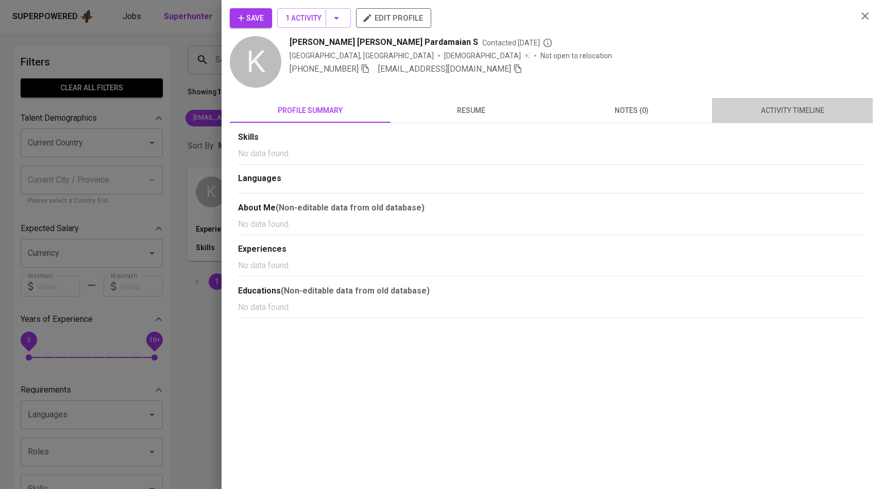
click at [770, 107] on span "activity timeline" at bounding box center [792, 110] width 148 height 13
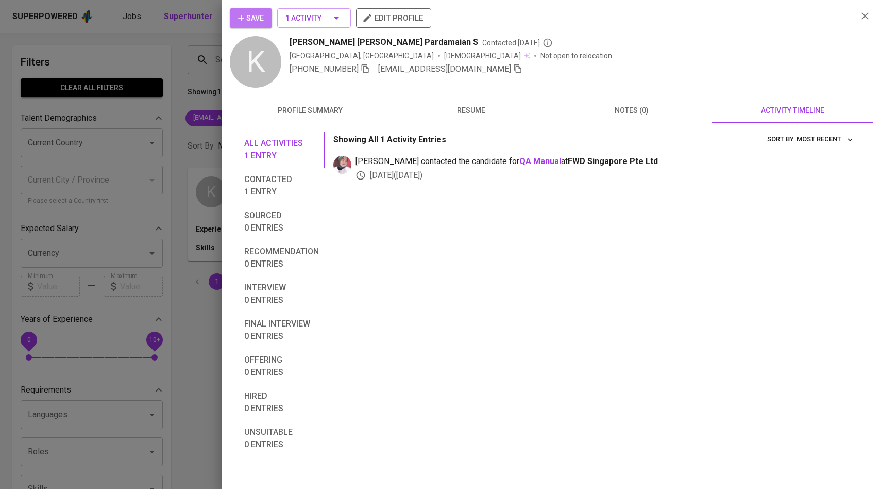
click at [242, 19] on icon "button" at bounding box center [241, 18] width 10 height 10
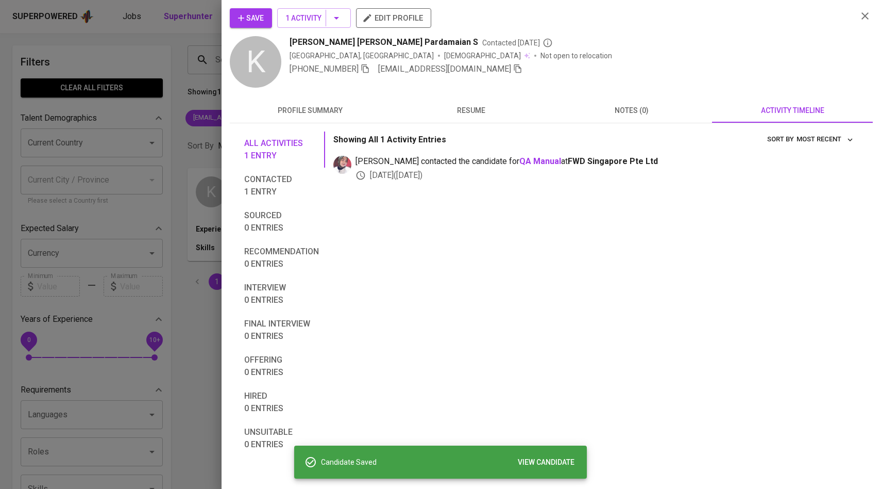
click at [179, 144] on div at bounding box center [440, 244] width 881 height 489
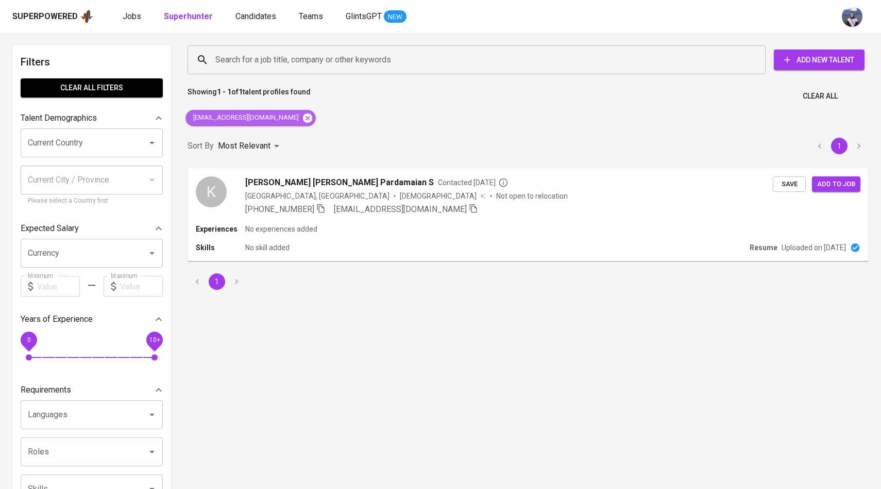
click at [303, 116] on icon at bounding box center [307, 117] width 9 height 9
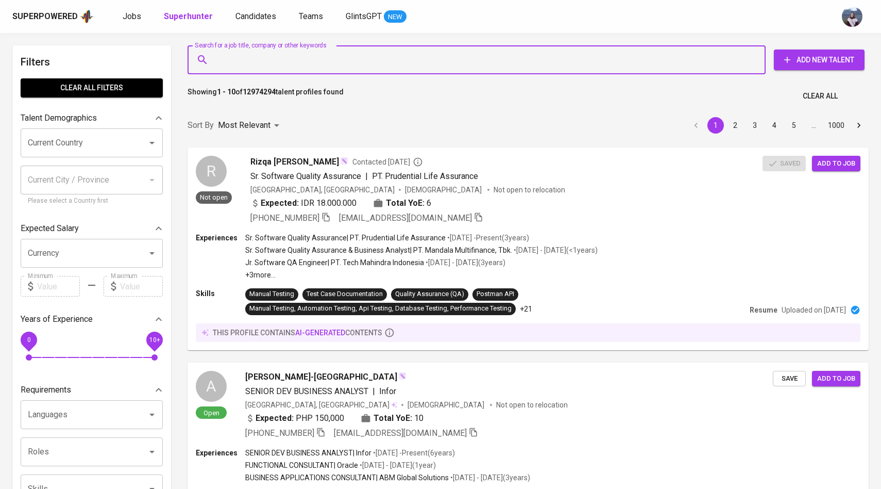
click at [302, 53] on input "Search for a job title, company or other keywords" at bounding box center [479, 60] width 533 height 20
paste input "erikwidiyantojs@gmail.com"
type input "erikwidiyantojs@gmail.com"
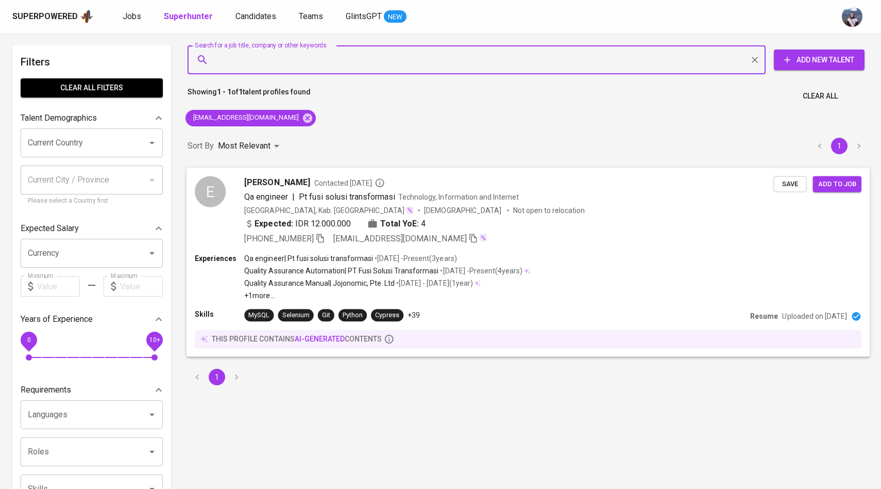
click at [215, 188] on div "E" at bounding box center [210, 191] width 31 height 31
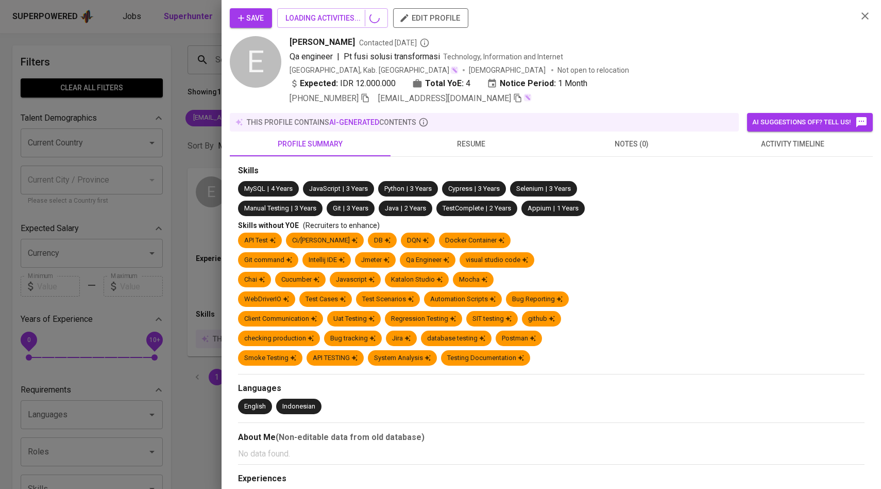
click at [770, 148] on span "activity timeline" at bounding box center [792, 144] width 148 height 13
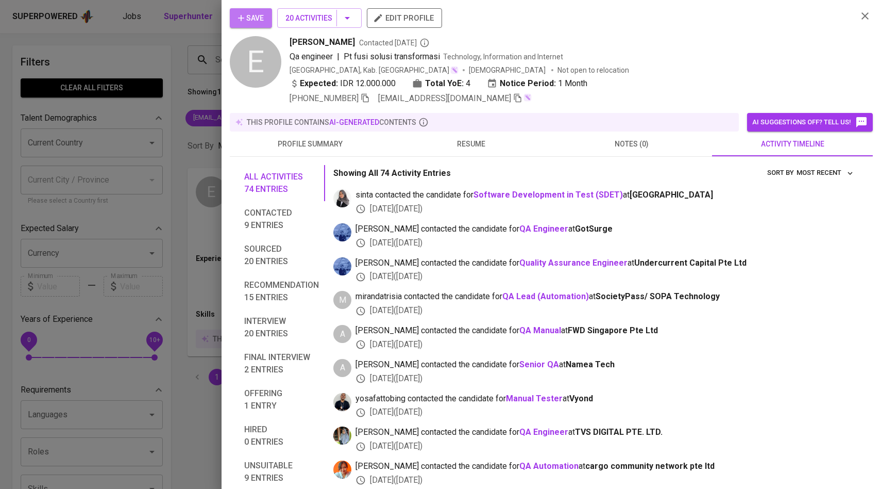
click at [253, 20] on span "Save" at bounding box center [251, 18] width 26 height 13
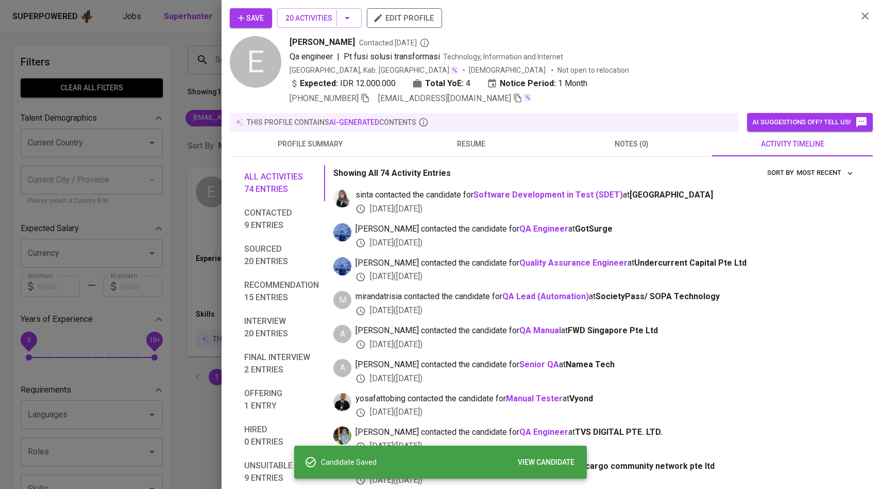
click at [174, 110] on div at bounding box center [440, 244] width 881 height 489
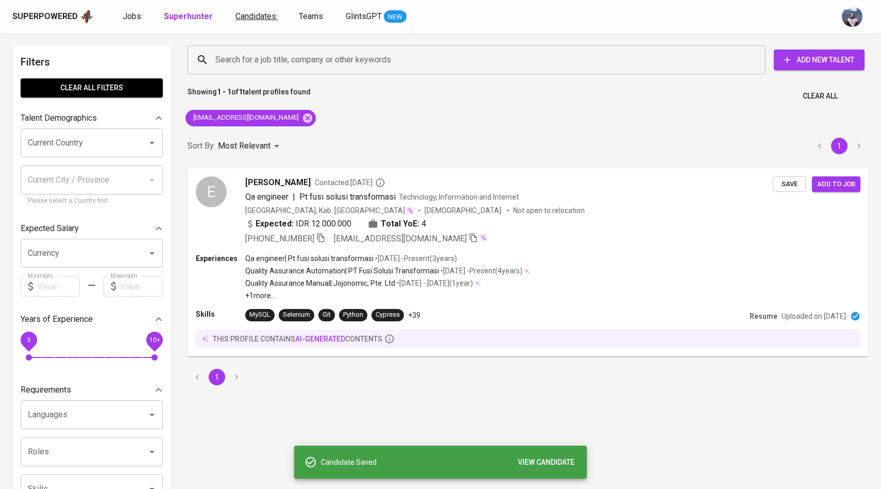
click at [254, 20] on span "Candidates" at bounding box center [256, 16] width 41 height 10
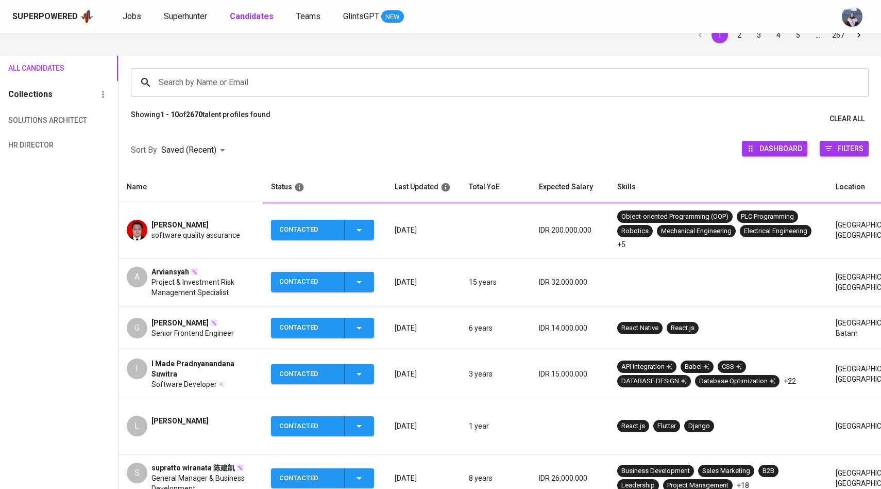
scroll to position [57, 0]
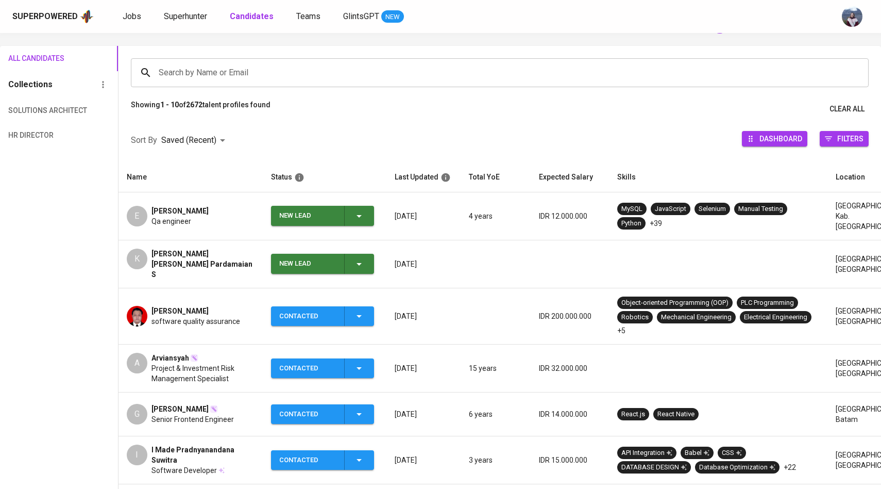
click at [356, 219] on icon "button" at bounding box center [359, 216] width 12 height 12
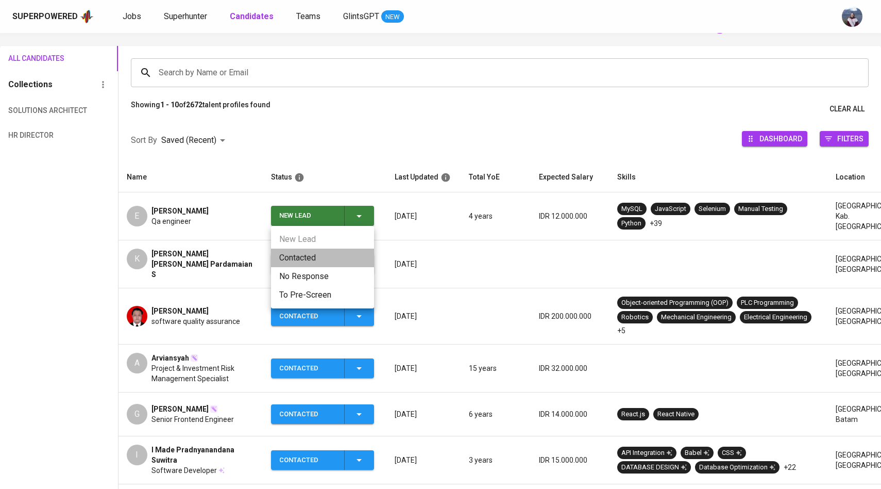
click at [324, 254] on li "Contacted" at bounding box center [322, 257] width 103 height 19
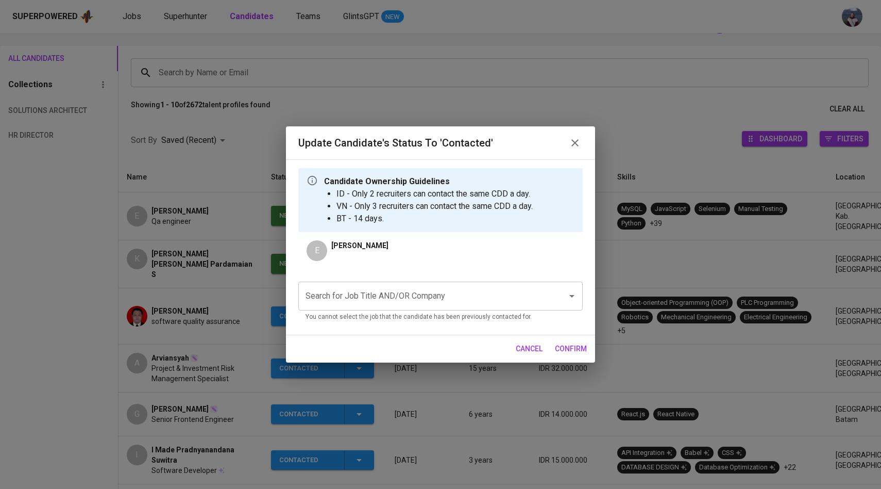
click at [349, 297] on input "Search for Job Title AND/OR Company" at bounding box center [426, 296] width 246 height 20
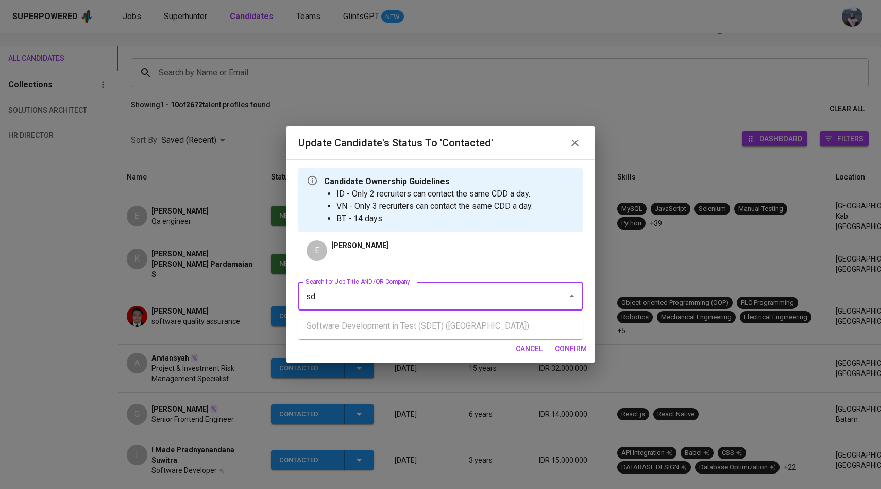
type input "s"
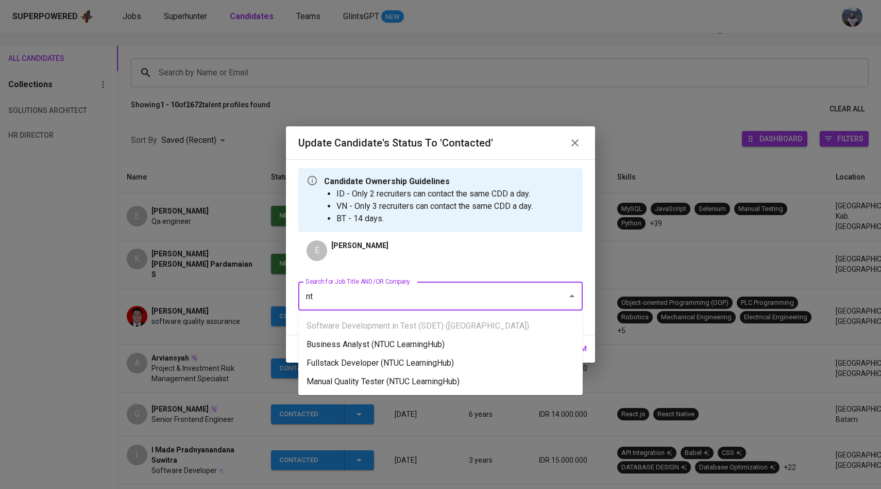
type input "n"
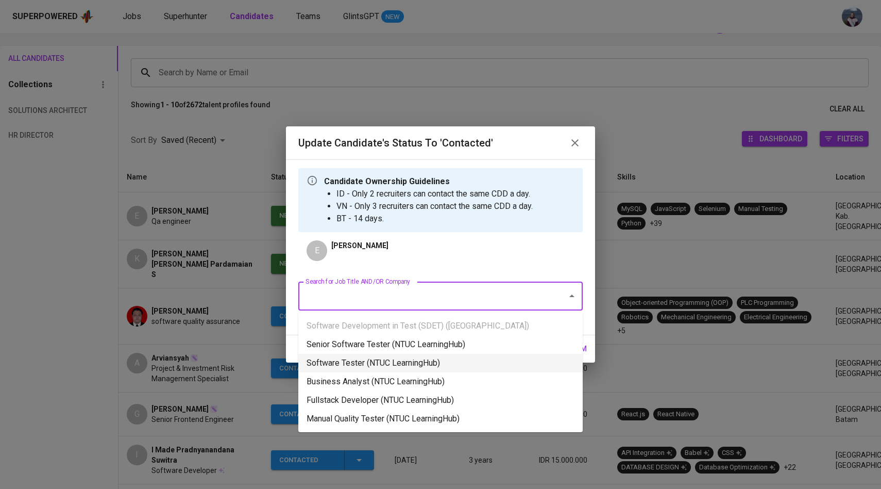
click at [431, 358] on li "Software Tester (NTUC LearningHub)" at bounding box center [440, 363] width 284 height 19
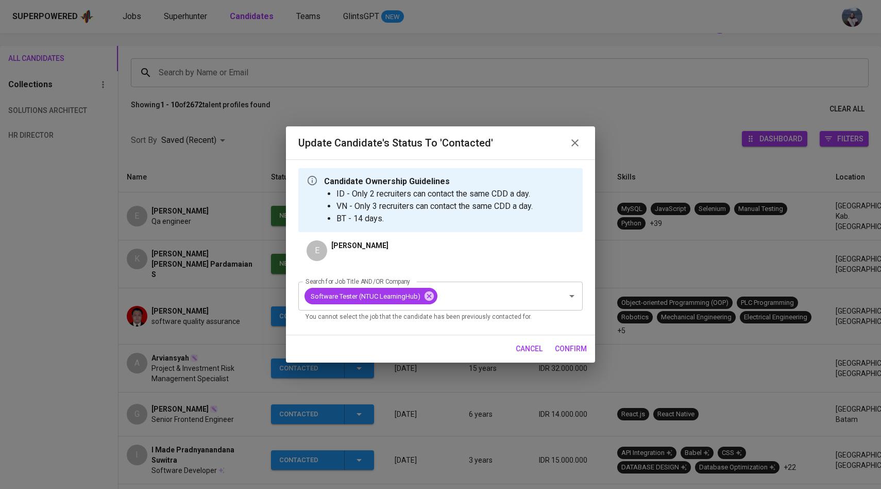
click at [559, 345] on span "confirm" at bounding box center [571, 348] width 32 height 13
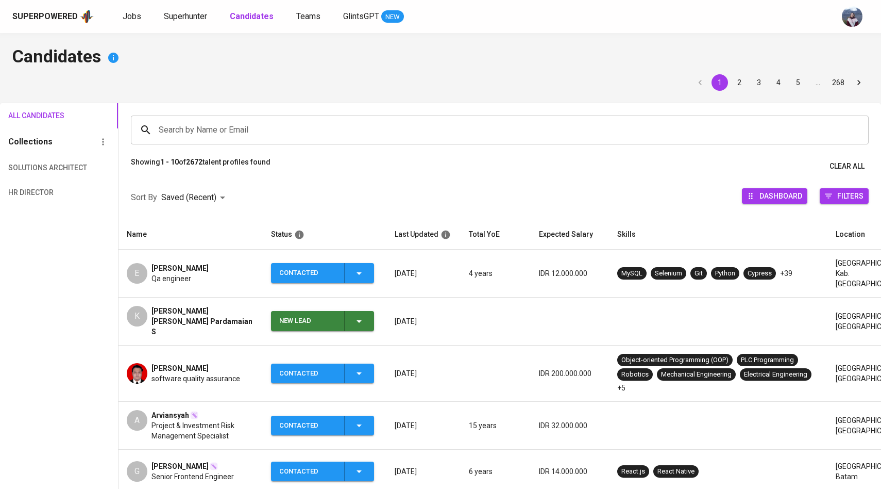
scroll to position [57, 0]
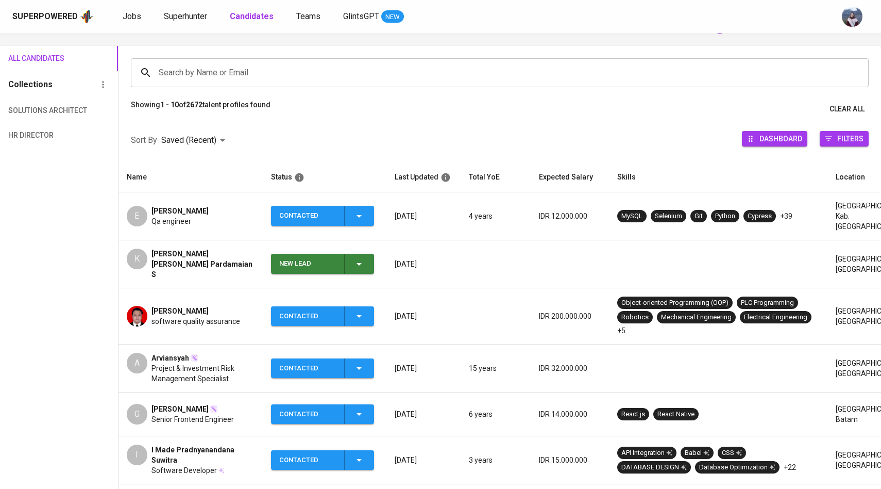
click at [140, 257] on div "K" at bounding box center [137, 258] width 21 height 21
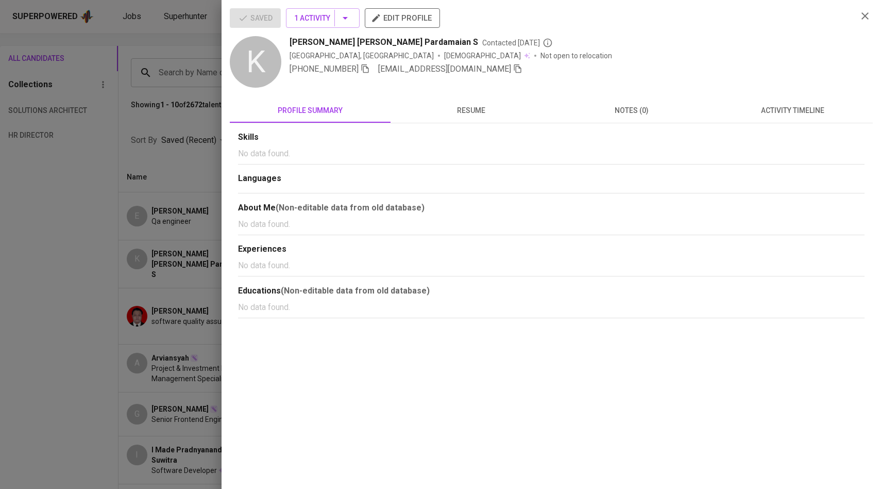
click at [99, 196] on div at bounding box center [440, 244] width 881 height 489
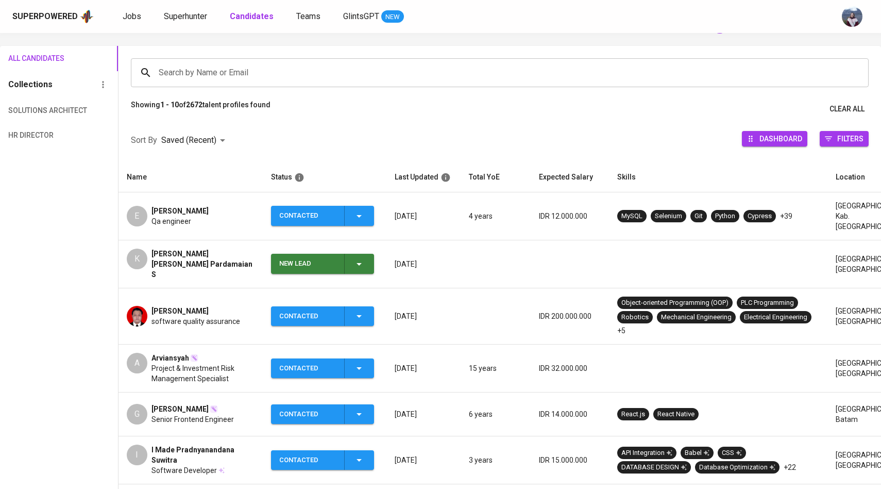
click at [136, 258] on div "K" at bounding box center [137, 258] width 21 height 21
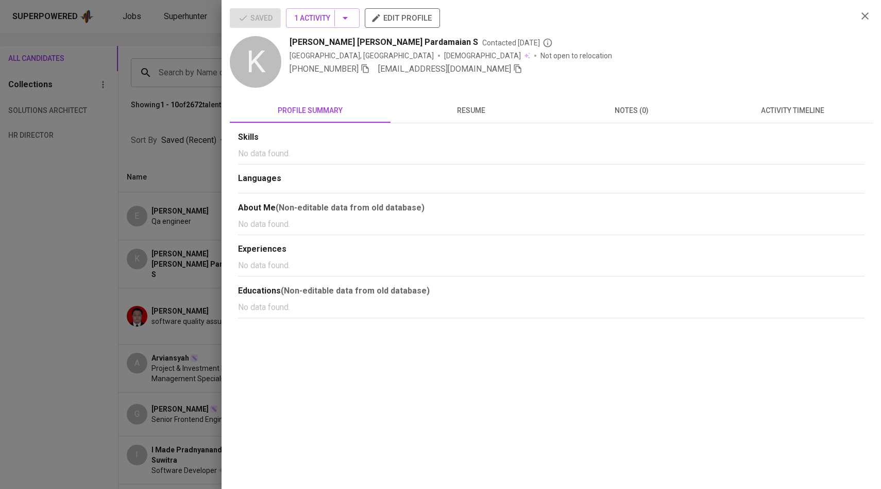
click at [182, 151] on div at bounding box center [440, 244] width 881 height 489
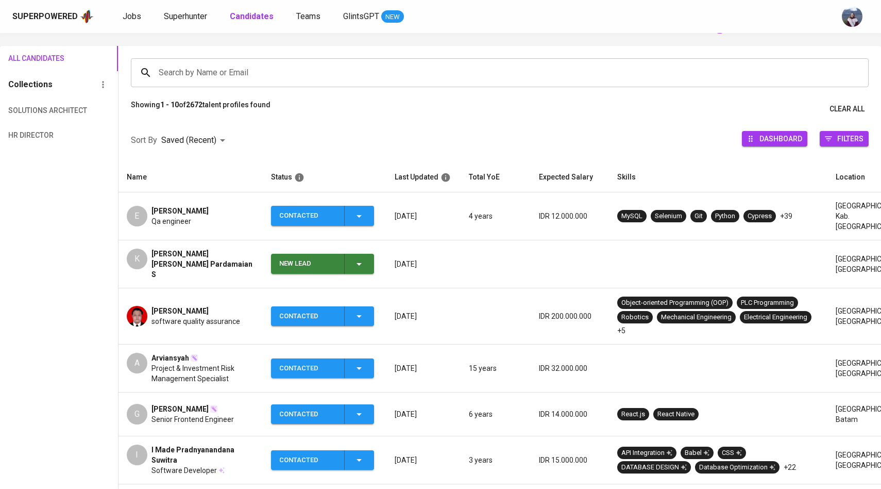
click at [381, 253] on td "New Lead" at bounding box center [325, 264] width 124 height 48
click at [371, 254] on button "New Lead" at bounding box center [322, 264] width 103 height 20
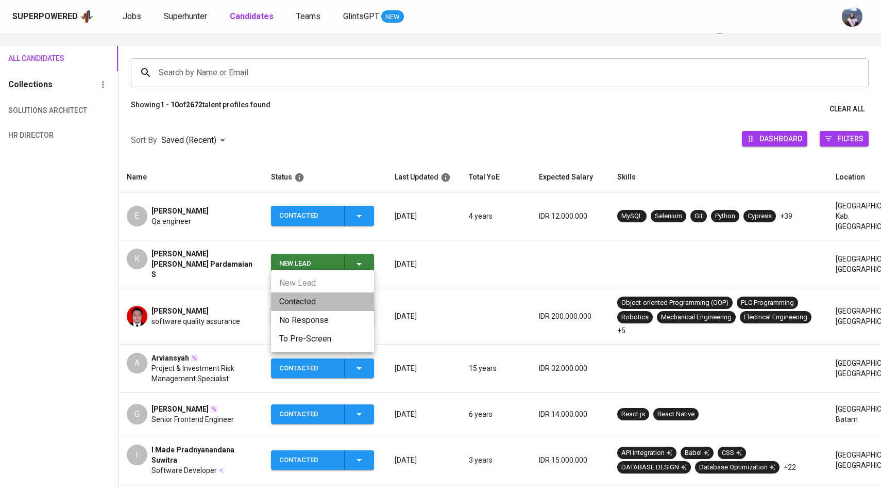
click at [330, 301] on li "Contacted" at bounding box center [322, 301] width 103 height 19
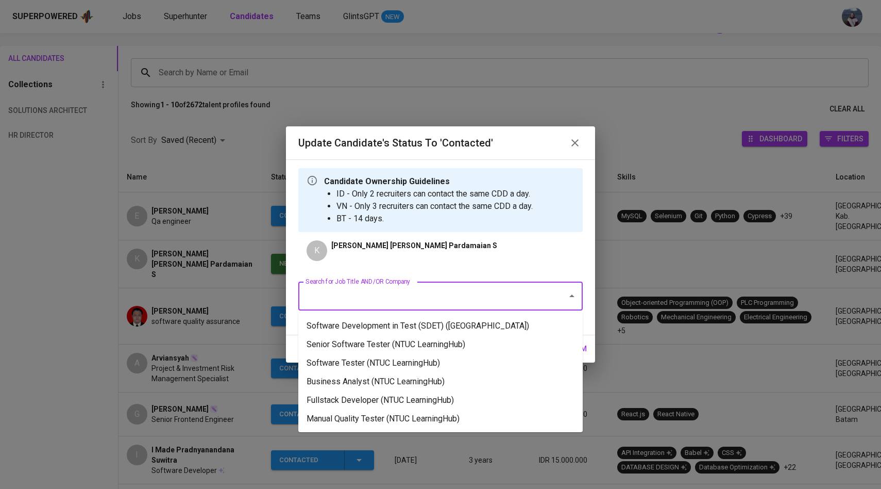
click at [372, 293] on input "Search for Job Title AND/OR Company" at bounding box center [426, 296] width 246 height 20
click at [388, 323] on li "Software Development in Test (SDET) (National University of Singapore)" at bounding box center [440, 325] width 284 height 19
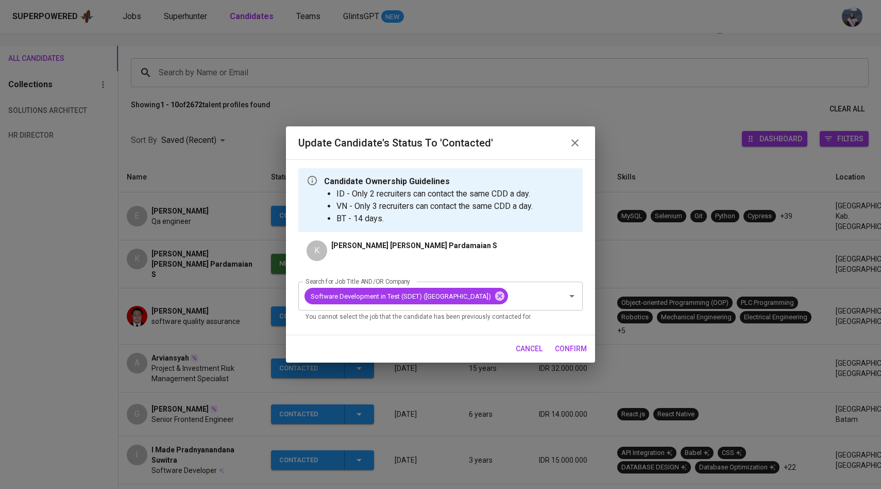
click at [577, 355] on span "confirm" at bounding box center [571, 348] width 32 height 13
